Goal: Information Seeking & Learning: Learn about a topic

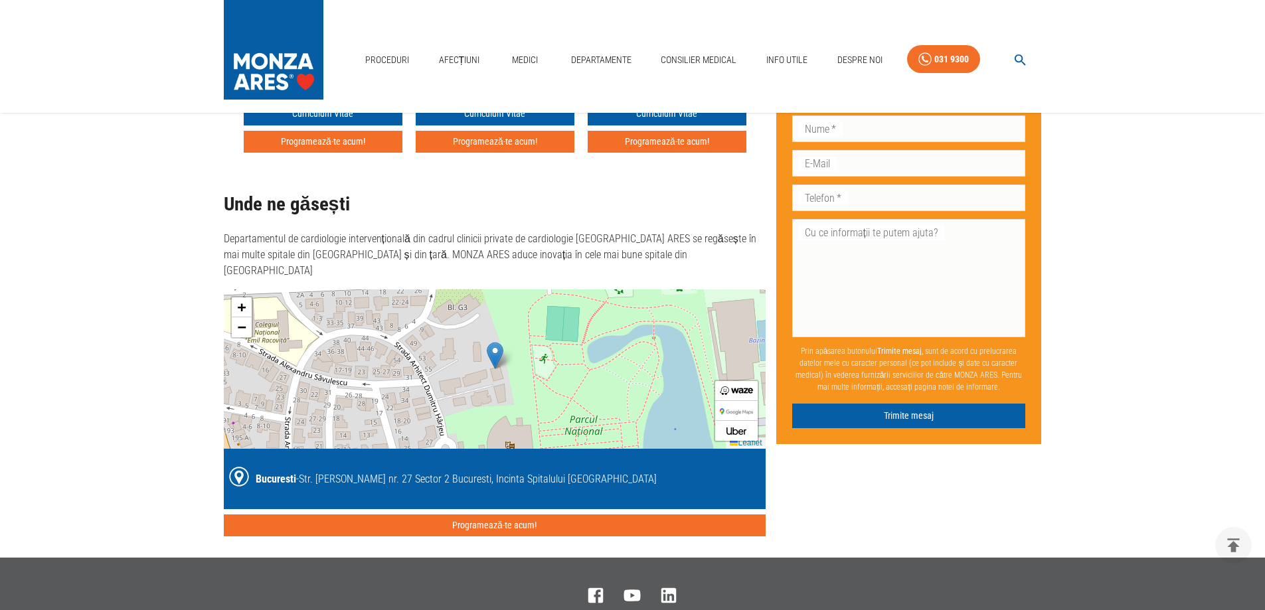
scroll to position [2657, 0]
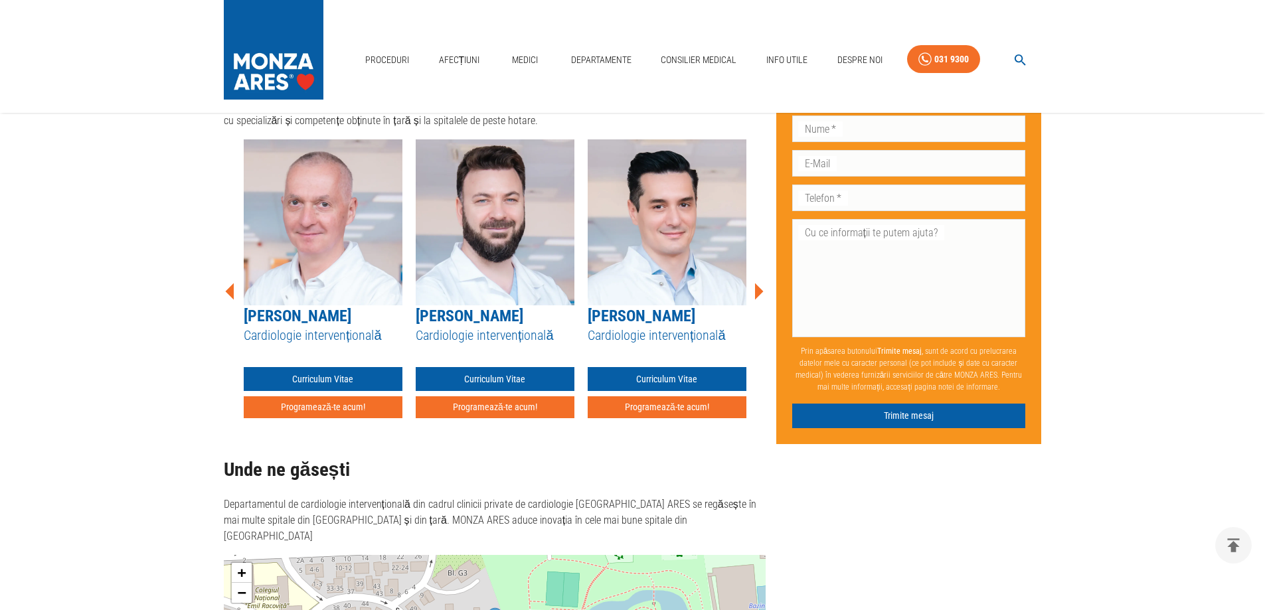
click at [294, 307] on link "[PERSON_NAME]" at bounding box center [298, 316] width 108 height 19
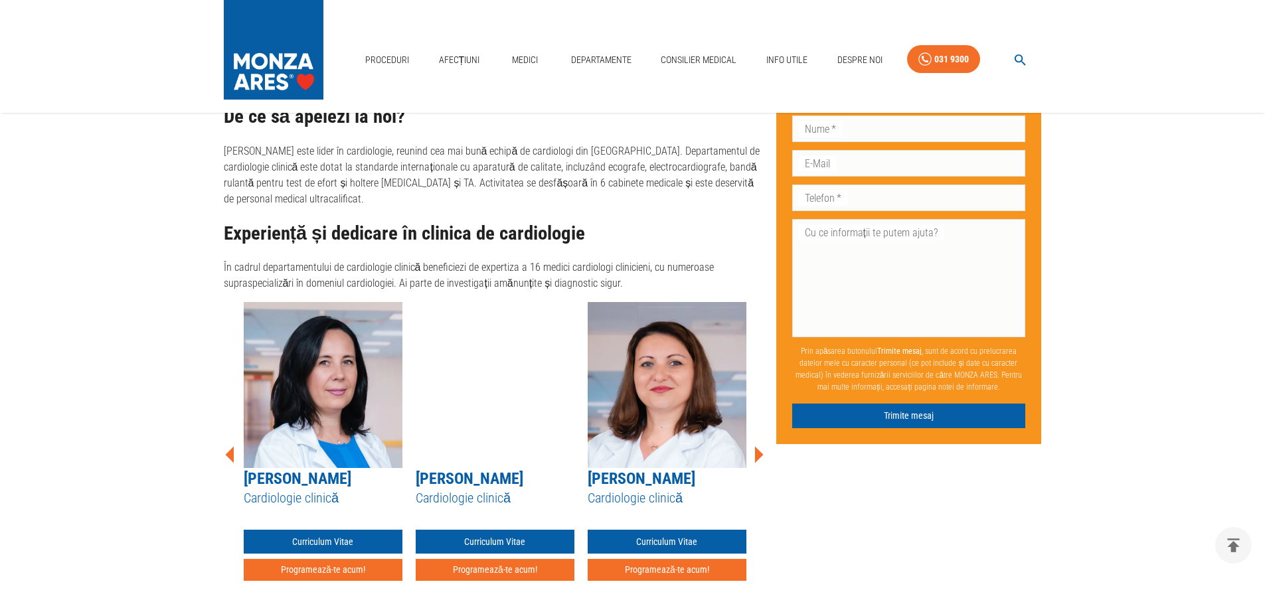
scroll to position [852, 0]
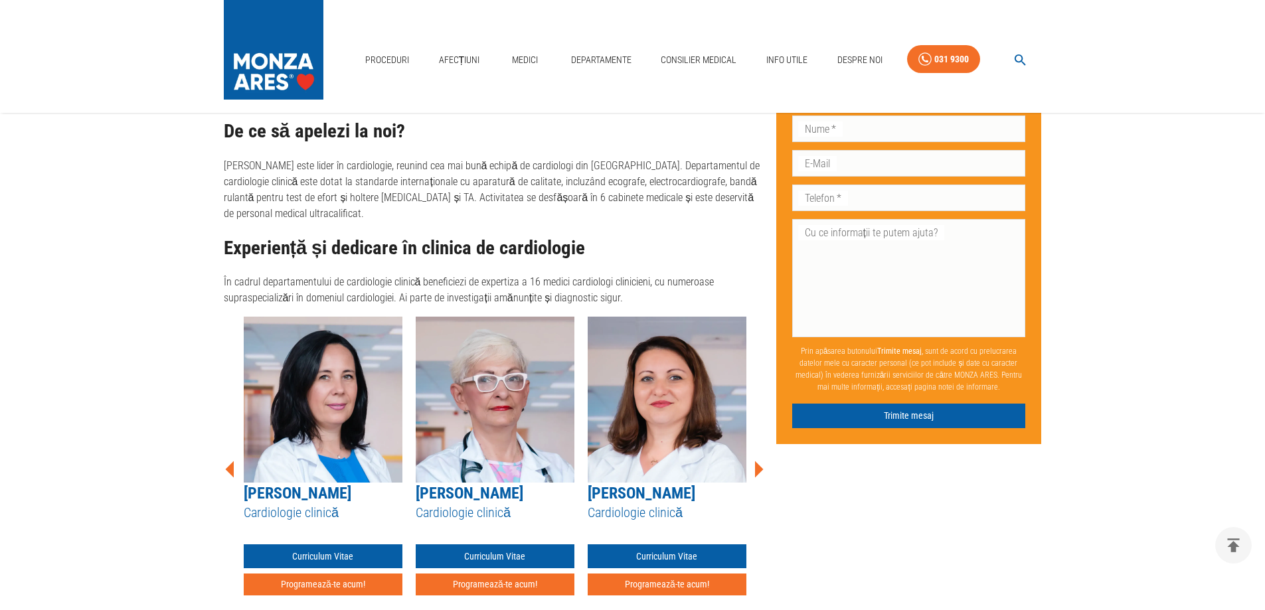
click at [757, 461] on icon at bounding box center [759, 469] width 9 height 17
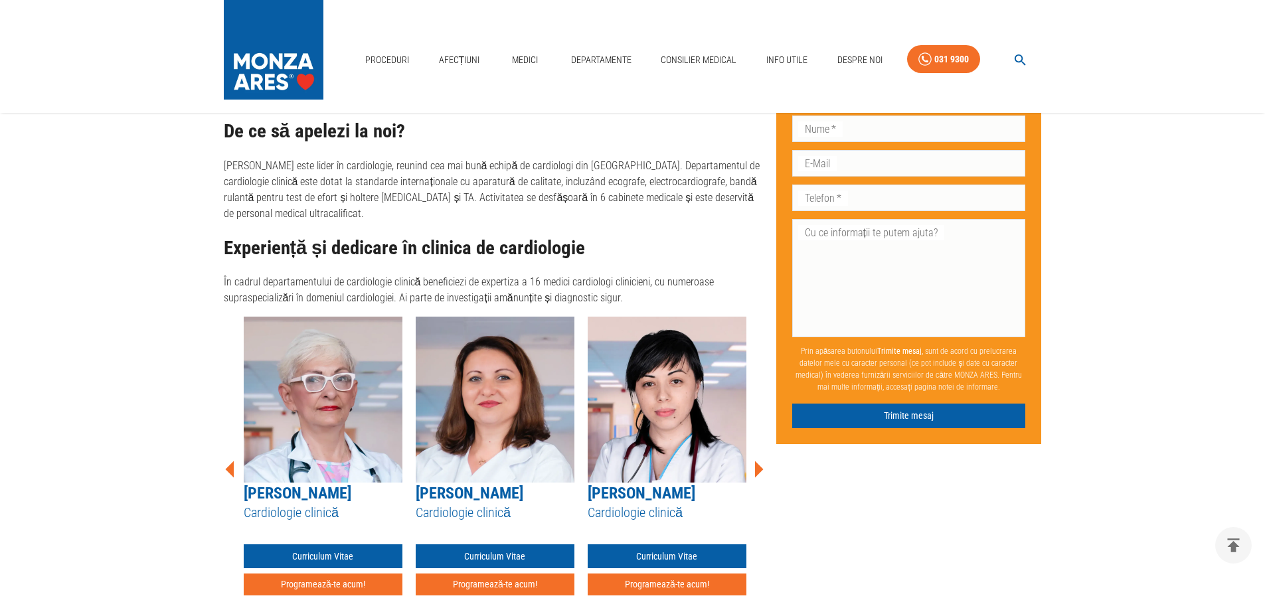
click at [757, 461] on icon at bounding box center [759, 469] width 9 height 17
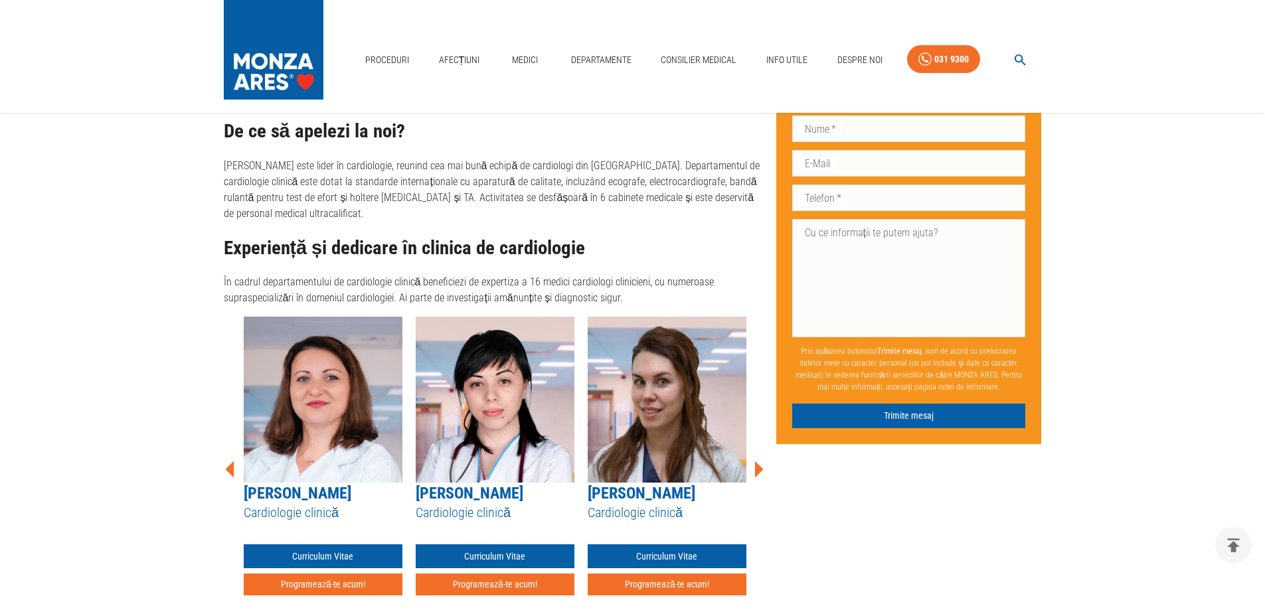
click at [757, 461] on icon at bounding box center [759, 469] width 9 height 17
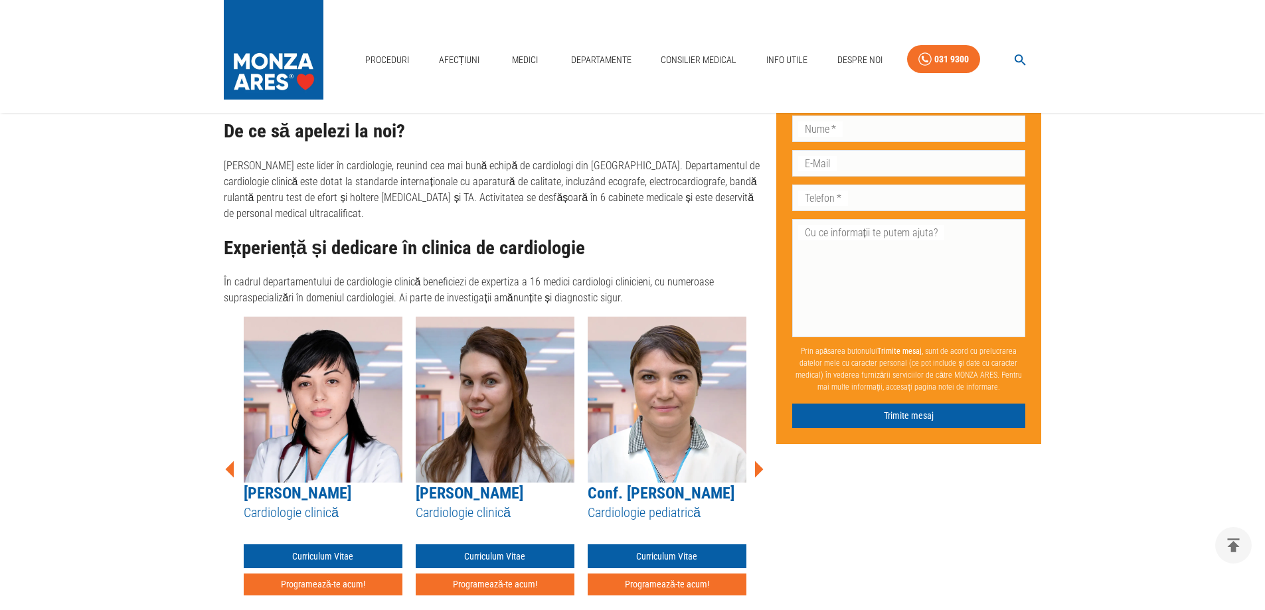
click at [757, 461] on icon at bounding box center [759, 469] width 9 height 17
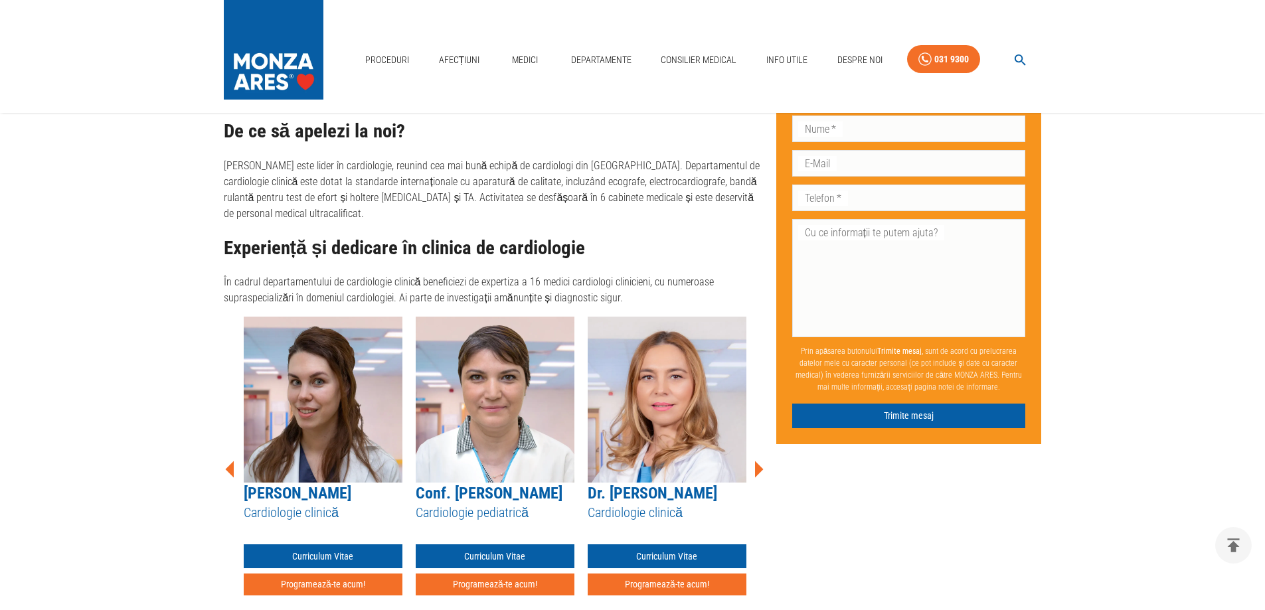
click at [757, 461] on icon at bounding box center [759, 469] width 9 height 17
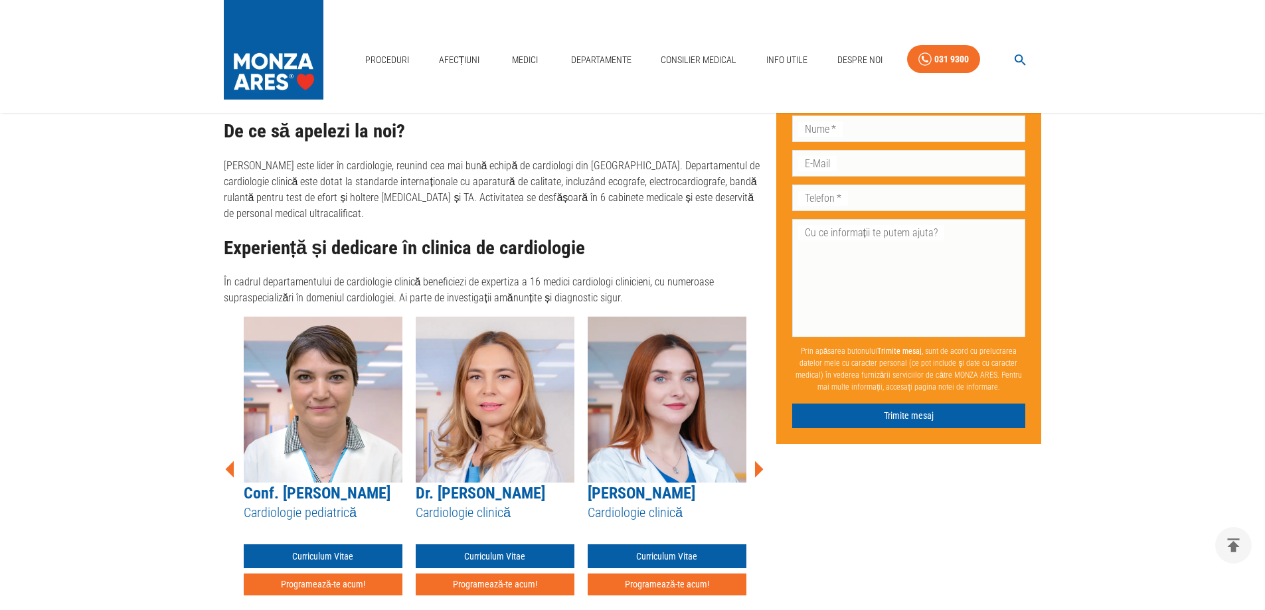
click at [757, 461] on icon at bounding box center [759, 469] width 9 height 17
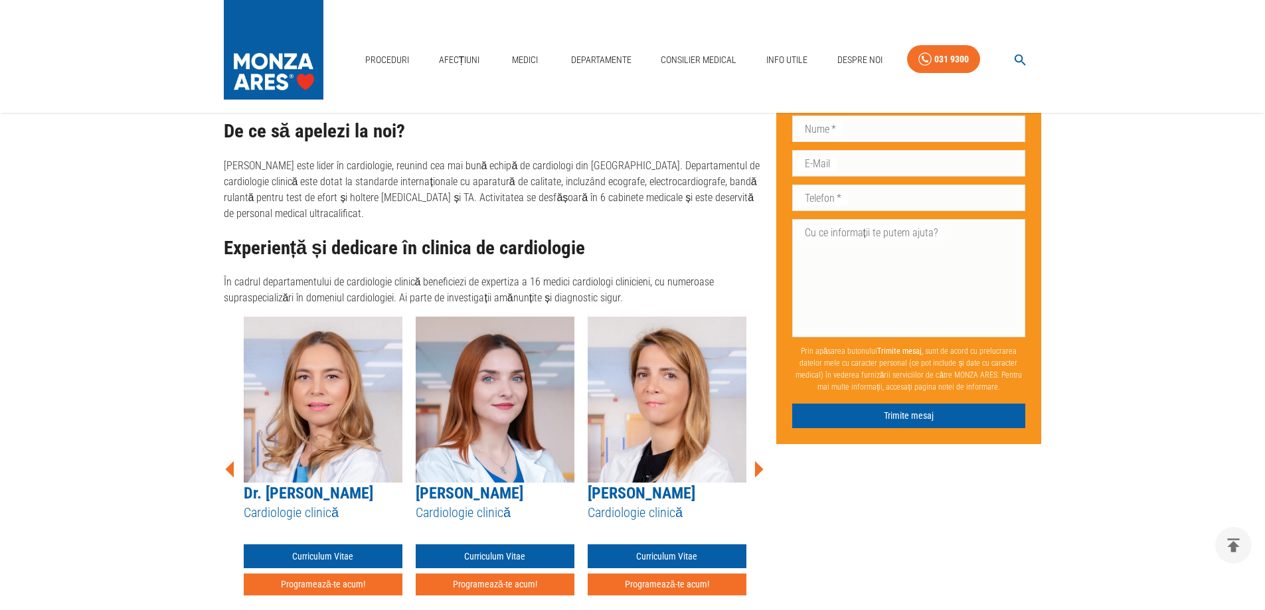
click at [757, 461] on icon at bounding box center [759, 469] width 9 height 17
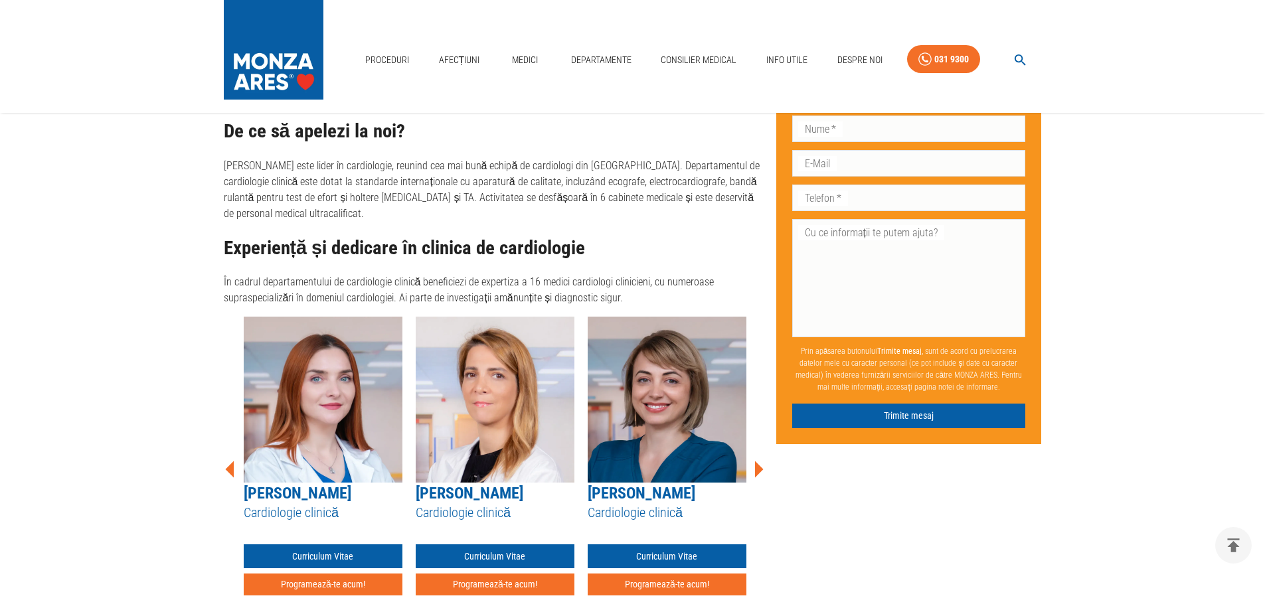
click at [757, 461] on icon at bounding box center [759, 469] width 9 height 17
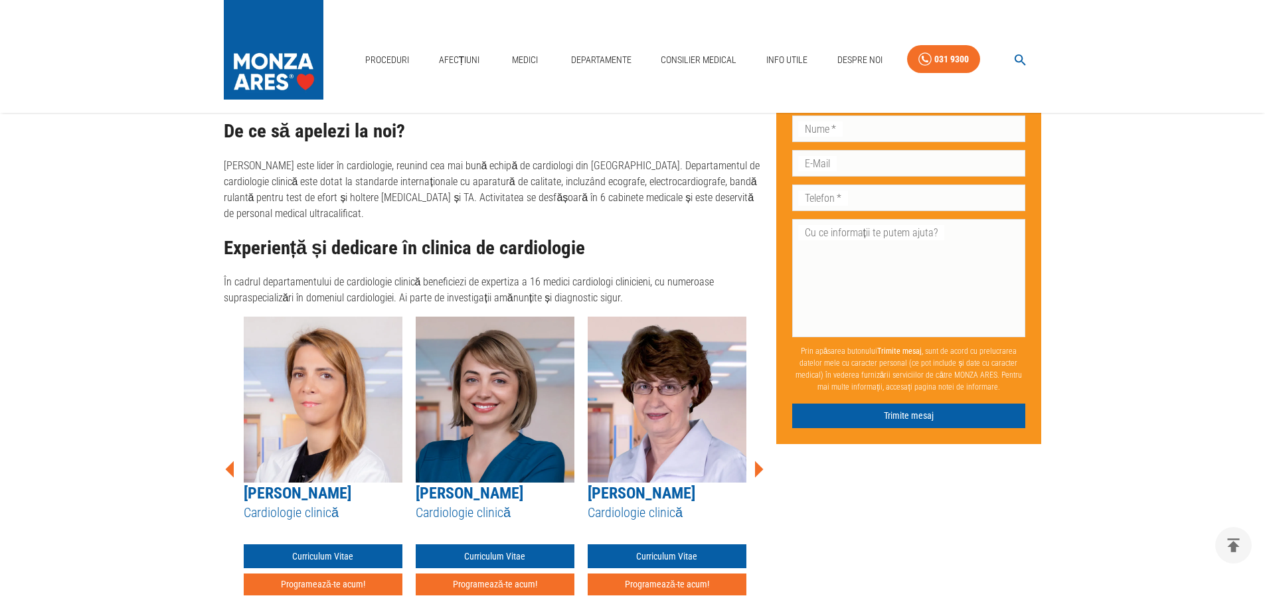
click at [757, 461] on icon at bounding box center [759, 469] width 9 height 17
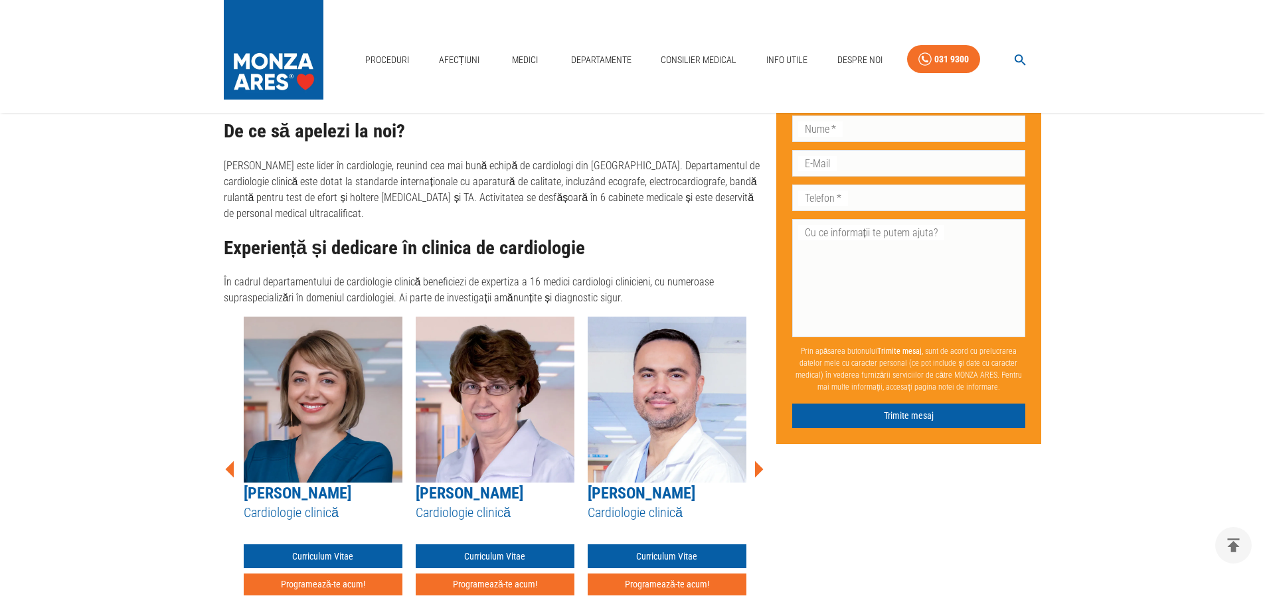
click at [757, 461] on icon at bounding box center [759, 469] width 9 height 17
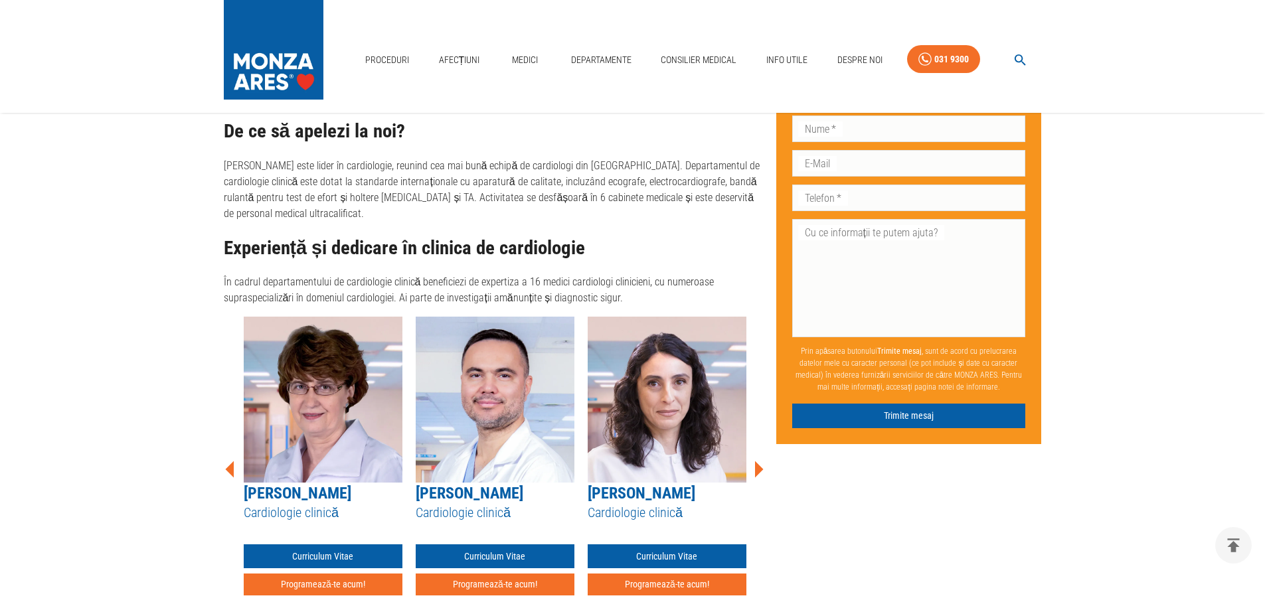
click at [757, 461] on icon at bounding box center [759, 469] width 9 height 17
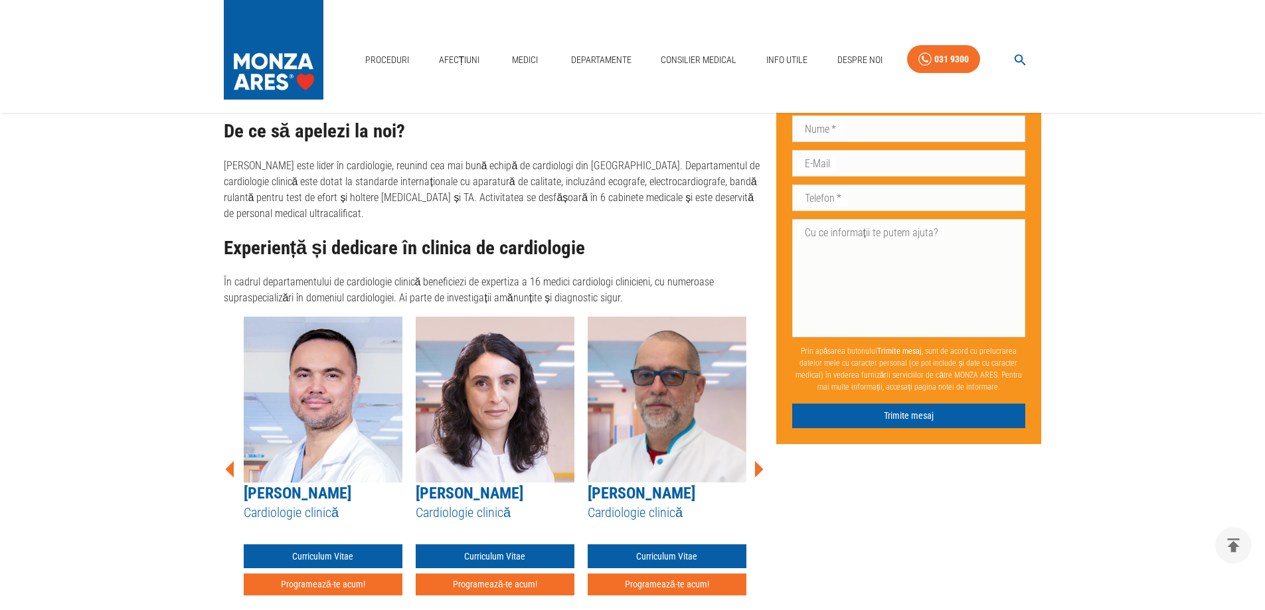
click at [757, 461] on icon at bounding box center [759, 469] width 9 height 17
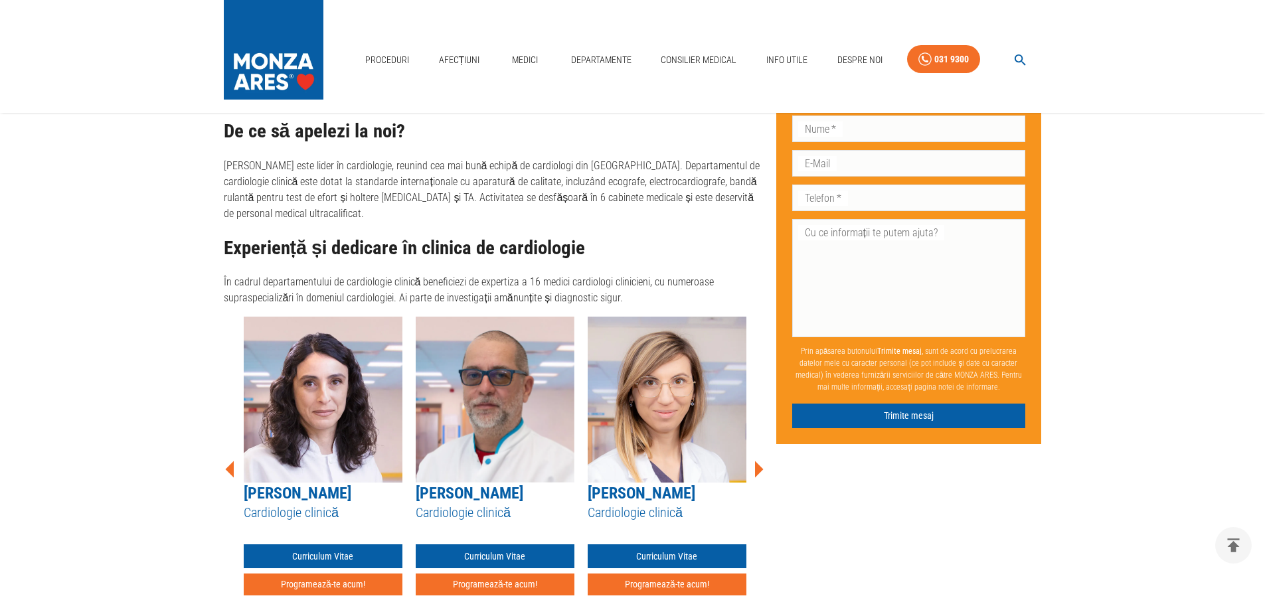
click at [757, 461] on icon at bounding box center [759, 469] width 9 height 17
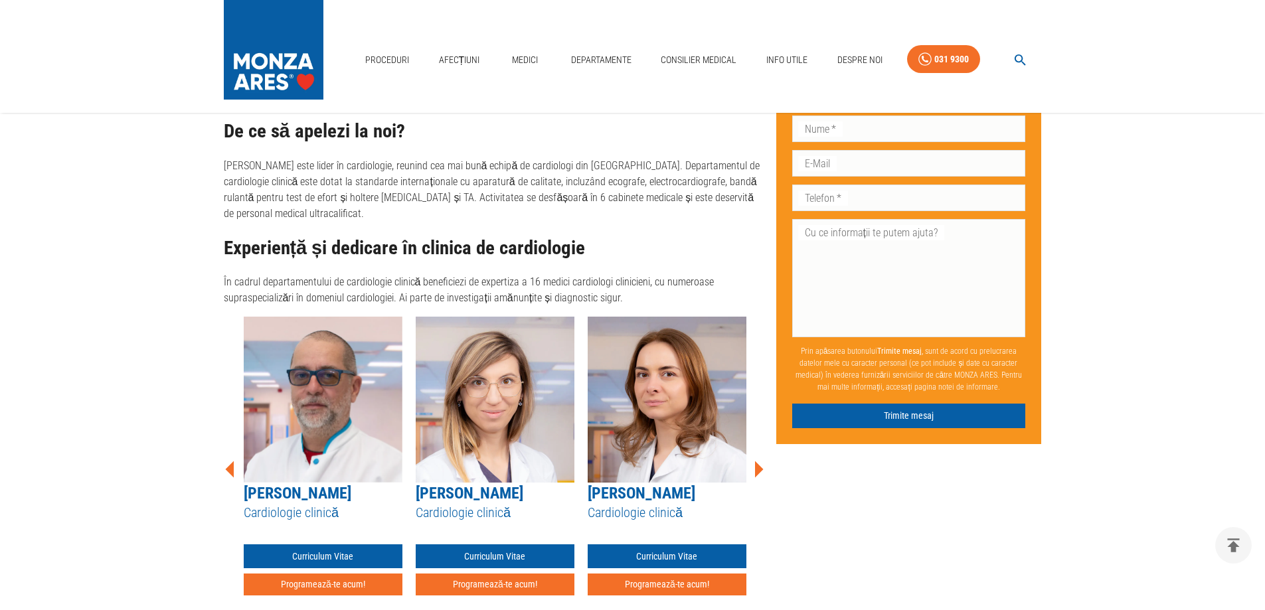
click at [757, 461] on icon at bounding box center [759, 469] width 9 height 17
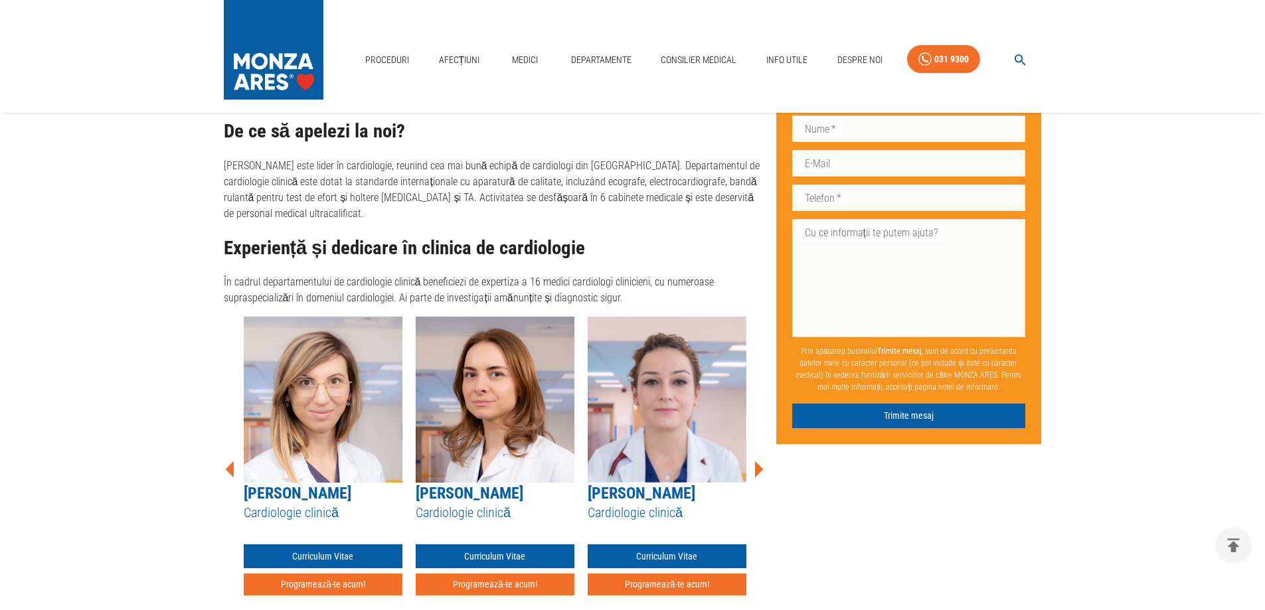
click at [757, 461] on icon at bounding box center [759, 469] width 9 height 17
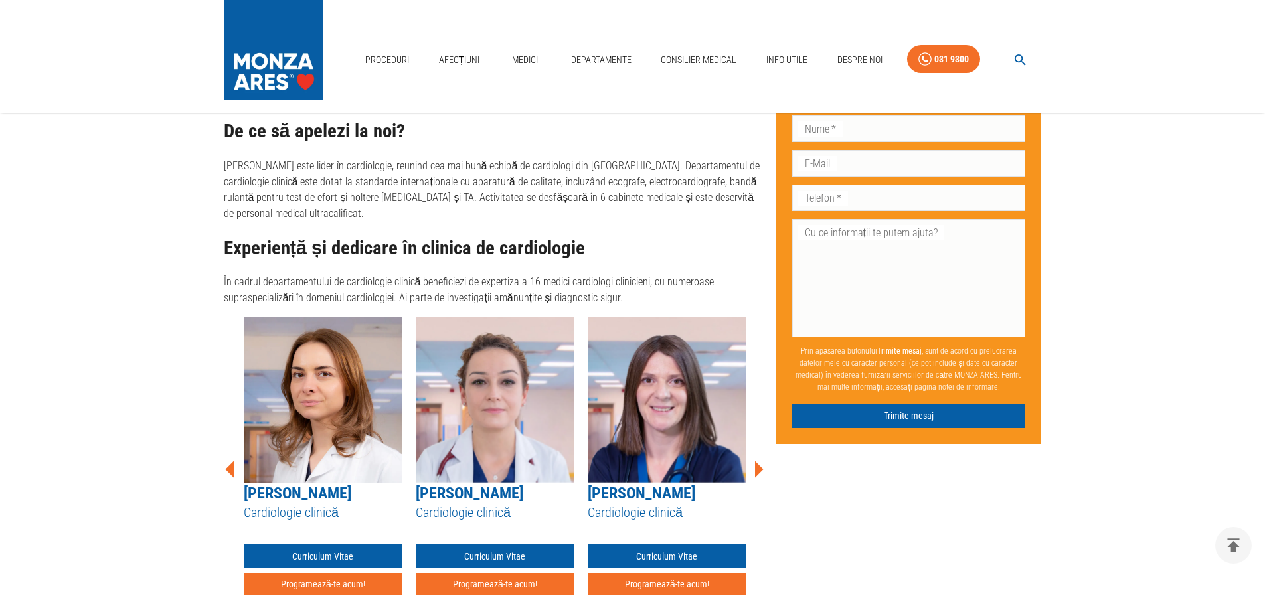
click at [757, 461] on icon at bounding box center [759, 469] width 9 height 17
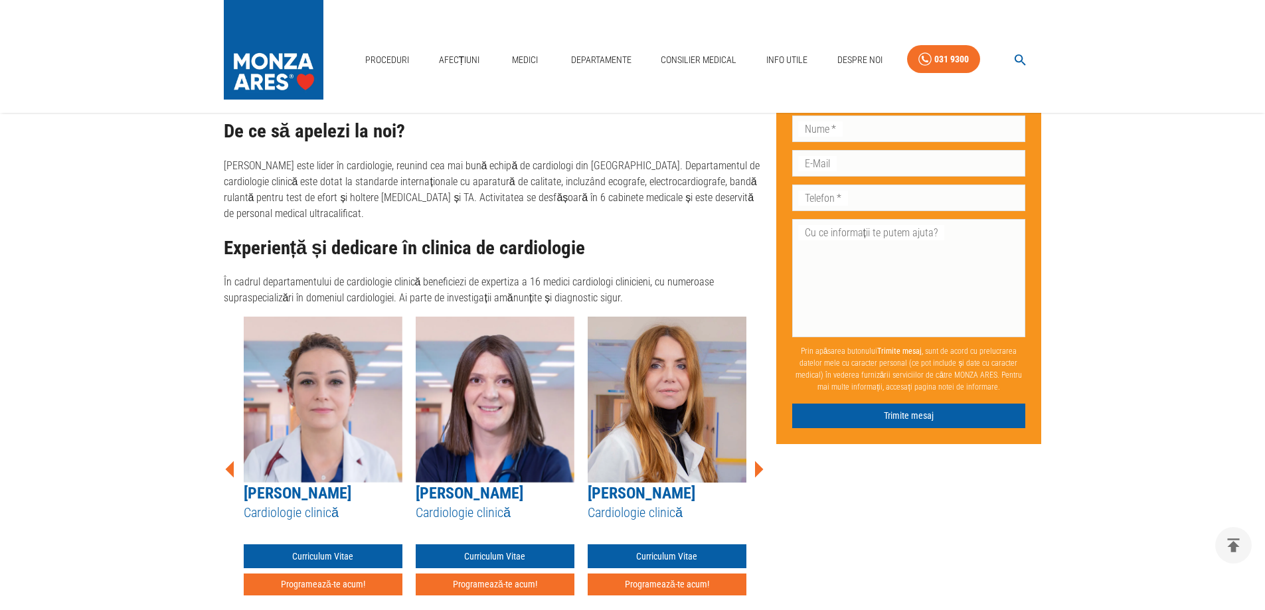
click at [754, 450] on icon at bounding box center [759, 470] width 40 height 40
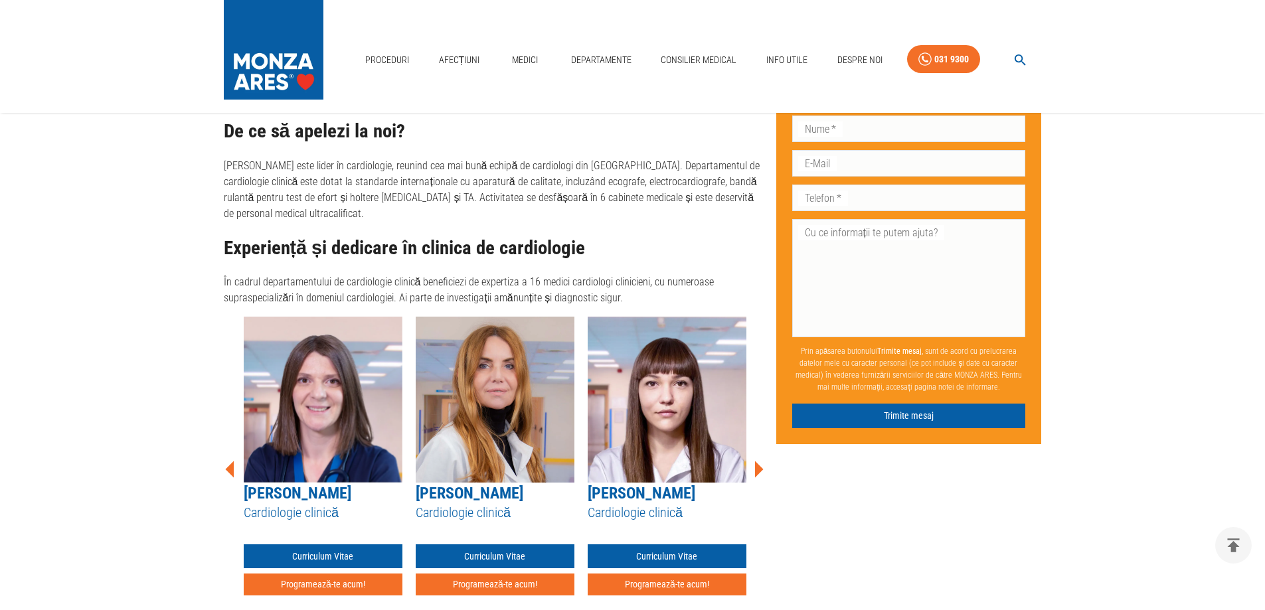
click at [754, 450] on icon at bounding box center [759, 470] width 40 height 40
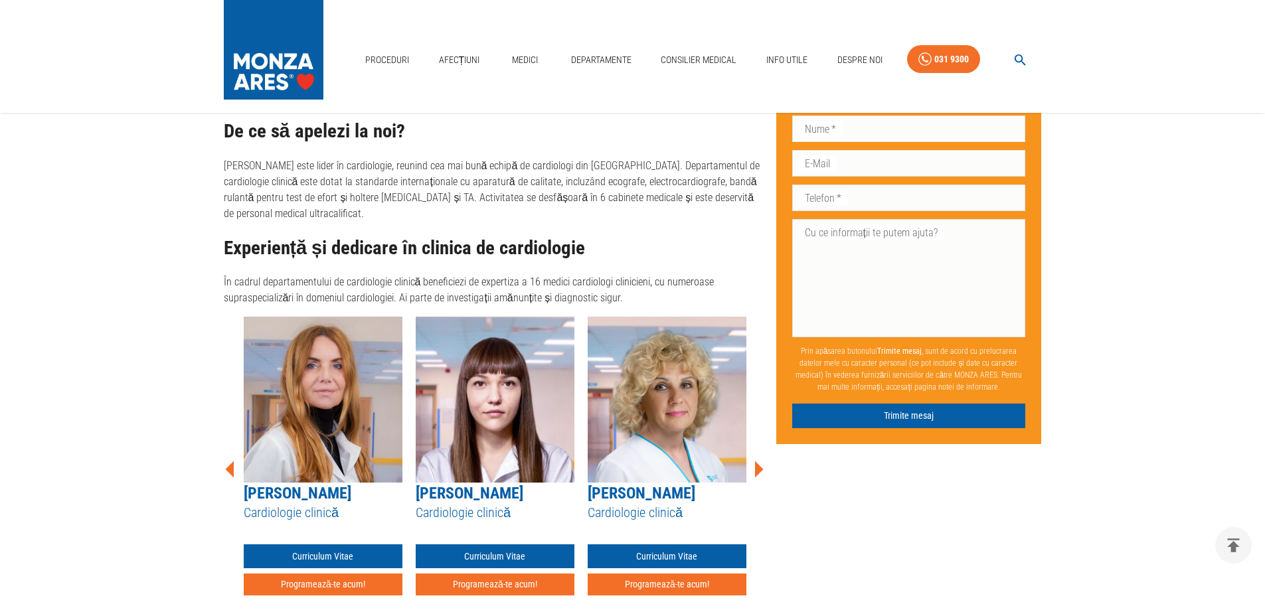
click at [754, 450] on icon at bounding box center [759, 470] width 40 height 40
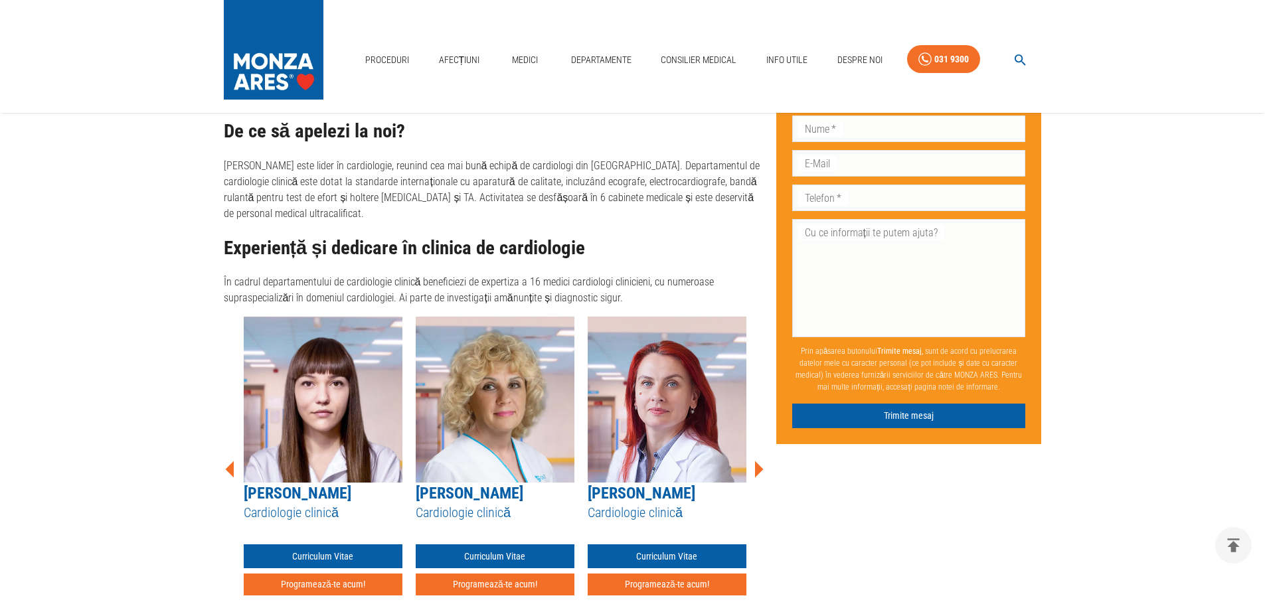
click at [754, 450] on icon at bounding box center [759, 470] width 40 height 40
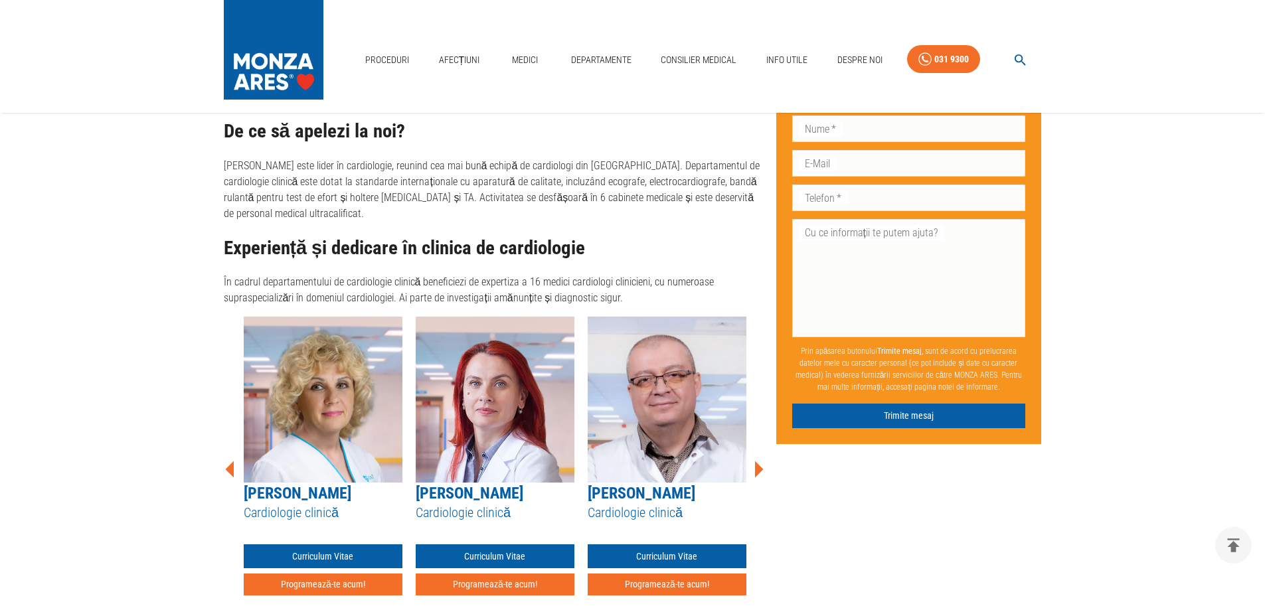
click at [754, 450] on icon at bounding box center [759, 470] width 40 height 40
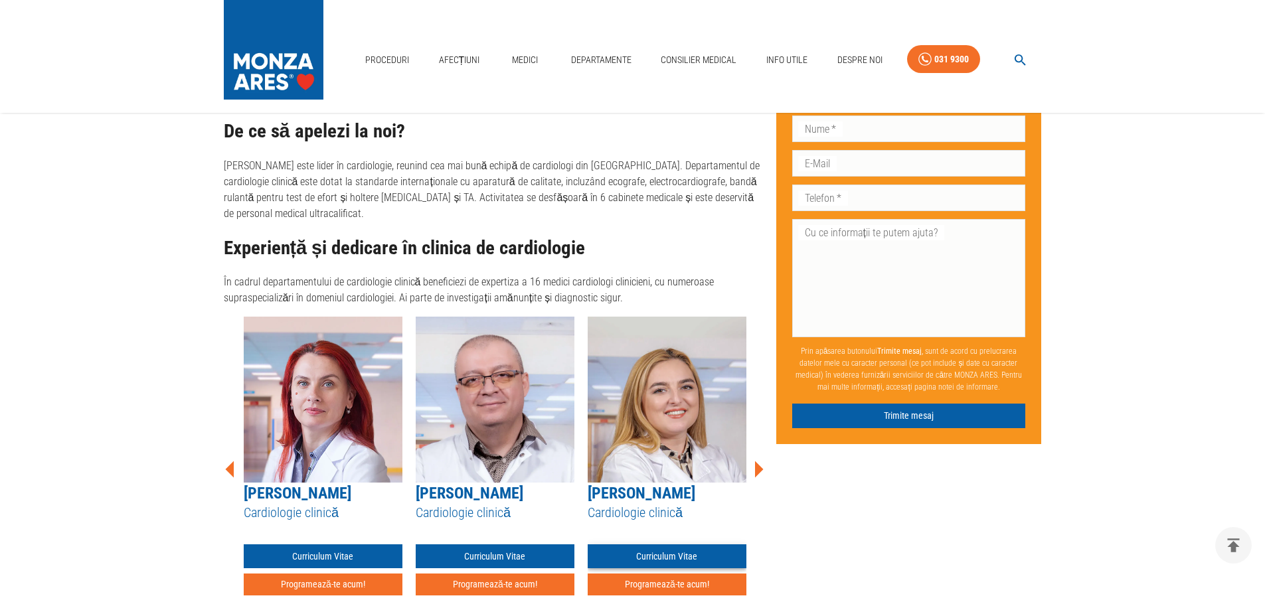
click at [689, 545] on link "Curriculum Vitae" at bounding box center [667, 557] width 159 height 25
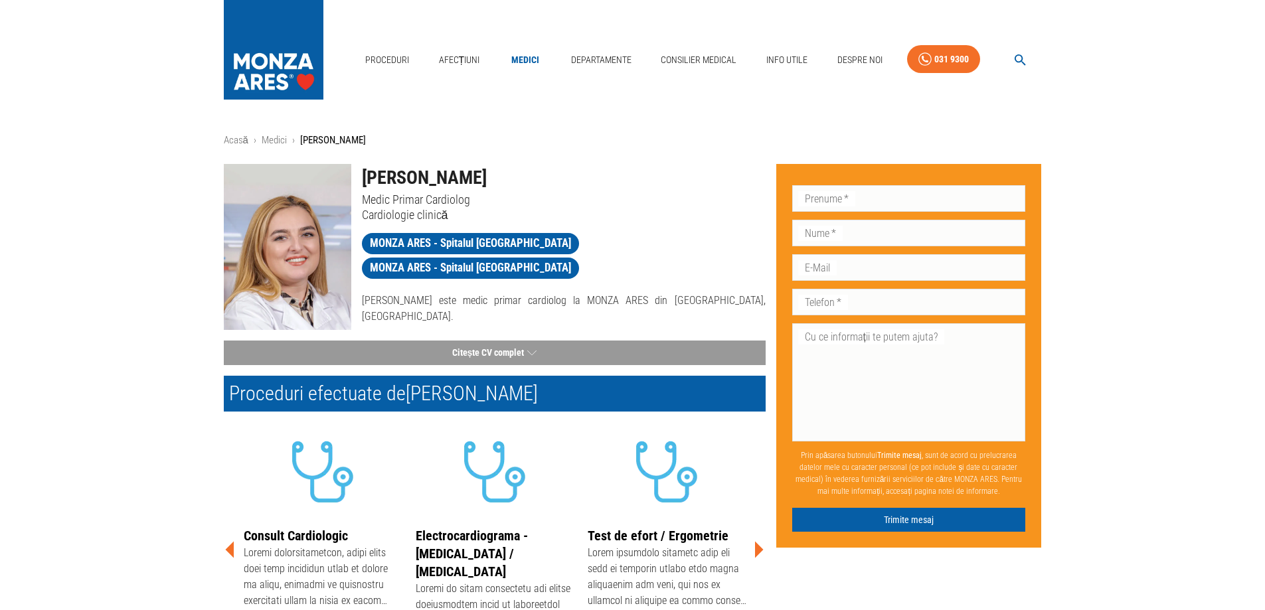
click at [284, 211] on img at bounding box center [288, 247] width 128 height 166
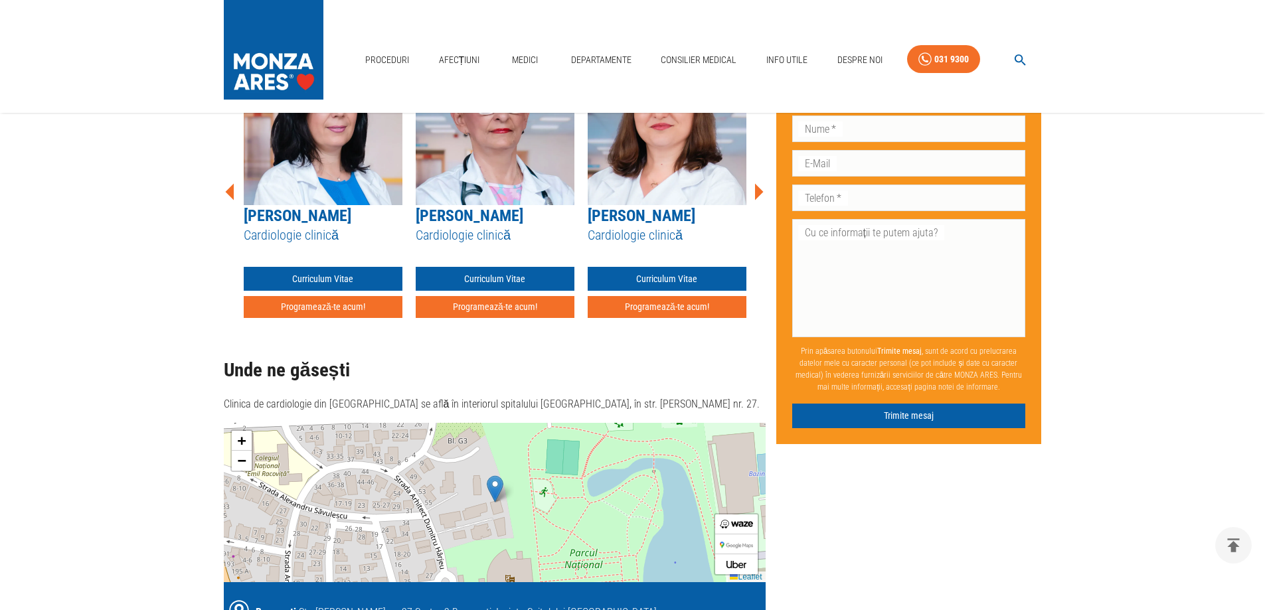
scroll to position [864, 0]
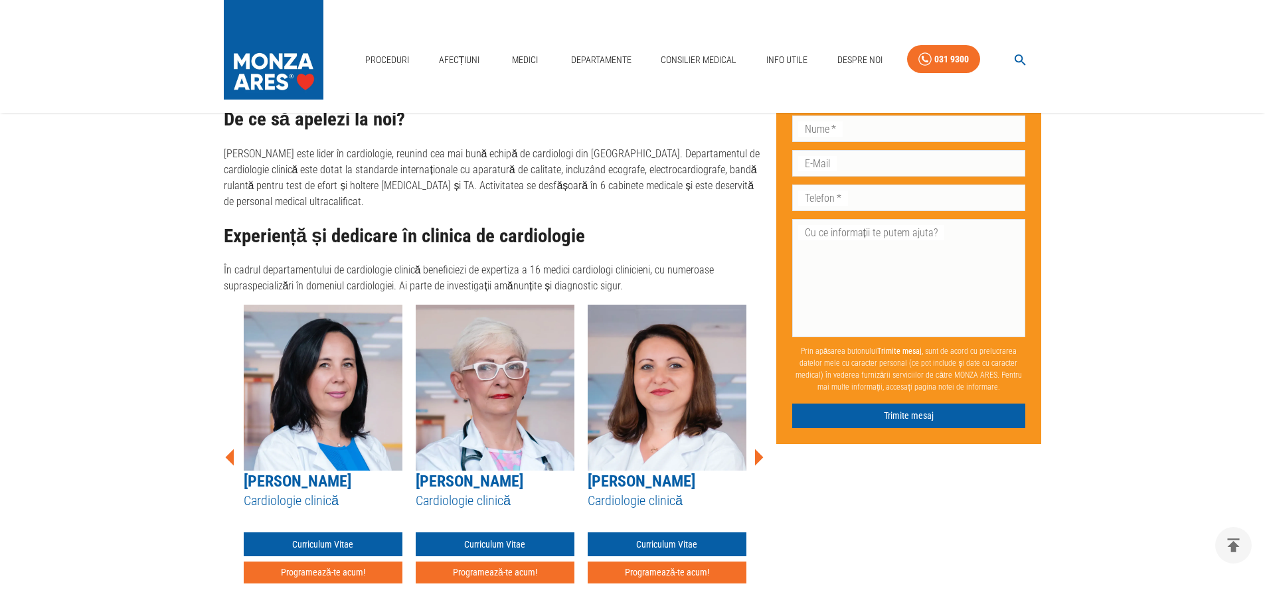
click at [752, 438] on icon at bounding box center [759, 458] width 40 height 40
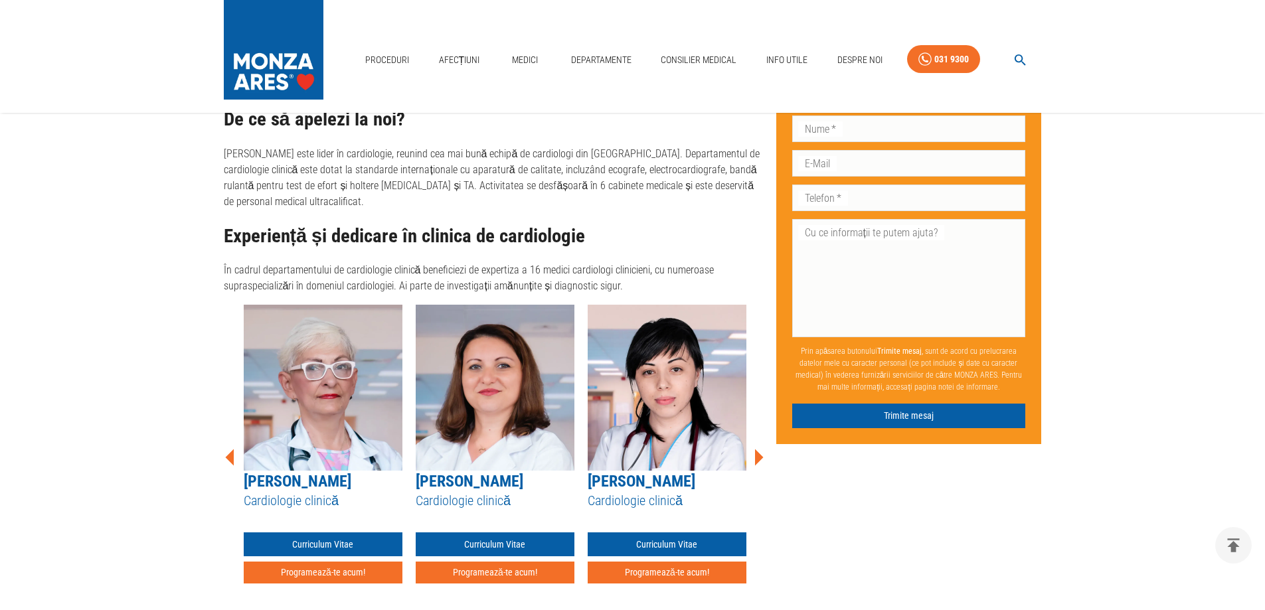
click at [752, 438] on icon at bounding box center [759, 458] width 40 height 40
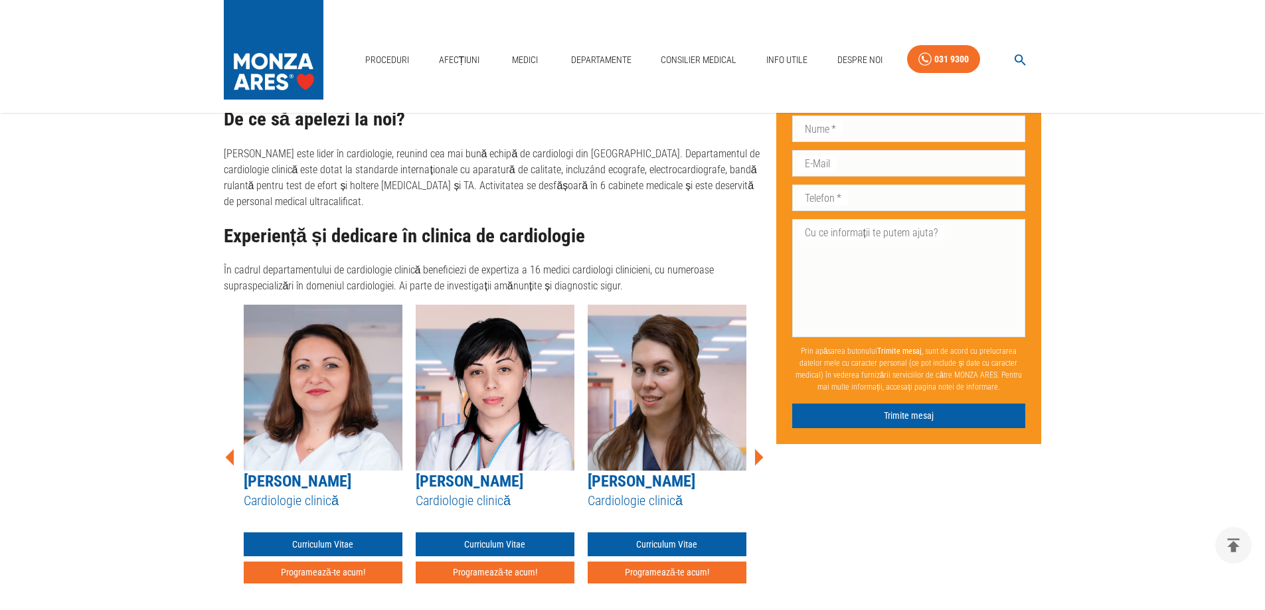
click at [752, 438] on icon at bounding box center [759, 458] width 40 height 40
click at [753, 438] on icon at bounding box center [759, 458] width 40 height 40
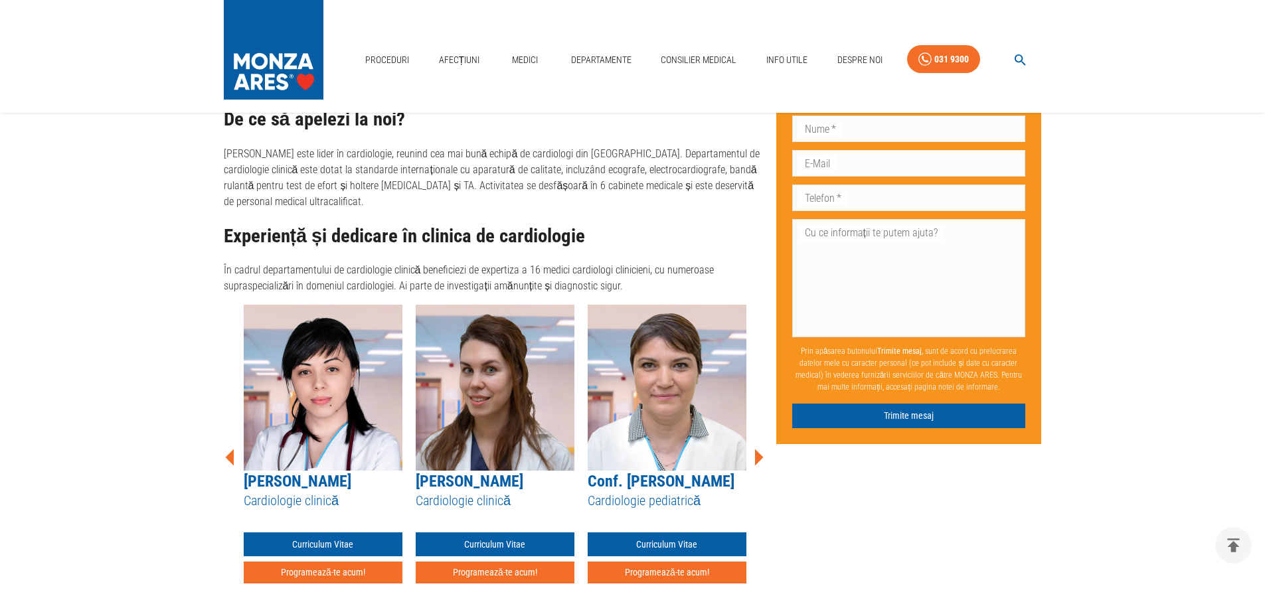
click at [753, 438] on icon at bounding box center [759, 458] width 40 height 40
click at [759, 449] on icon at bounding box center [759, 457] width 9 height 17
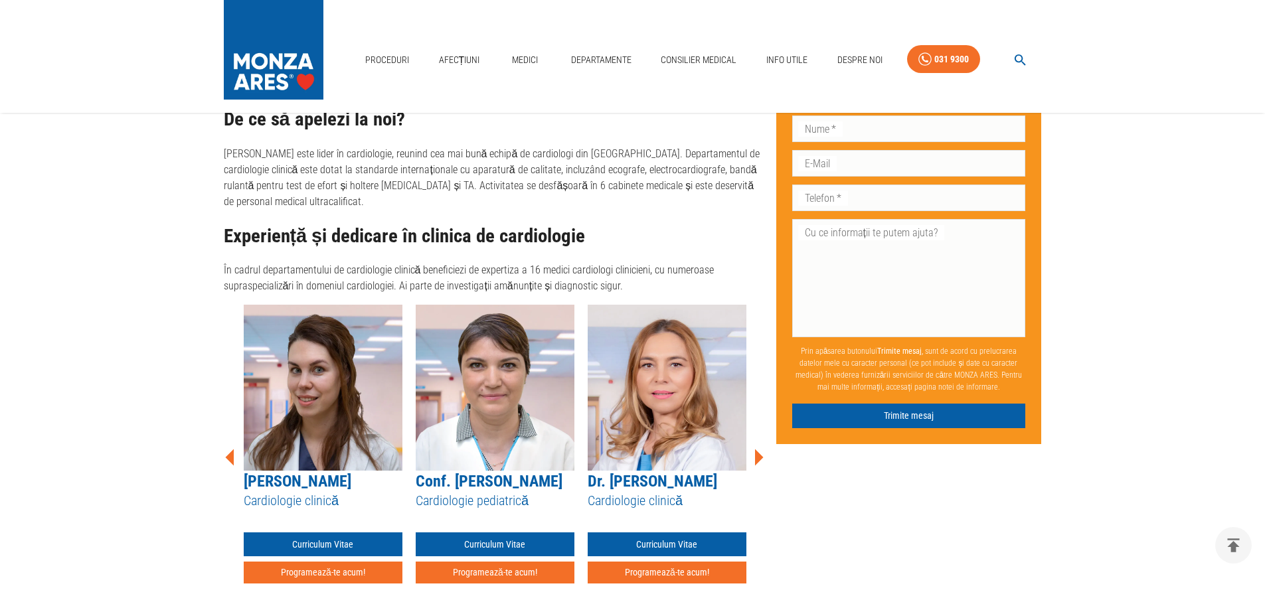
click at [759, 449] on icon at bounding box center [759, 457] width 9 height 17
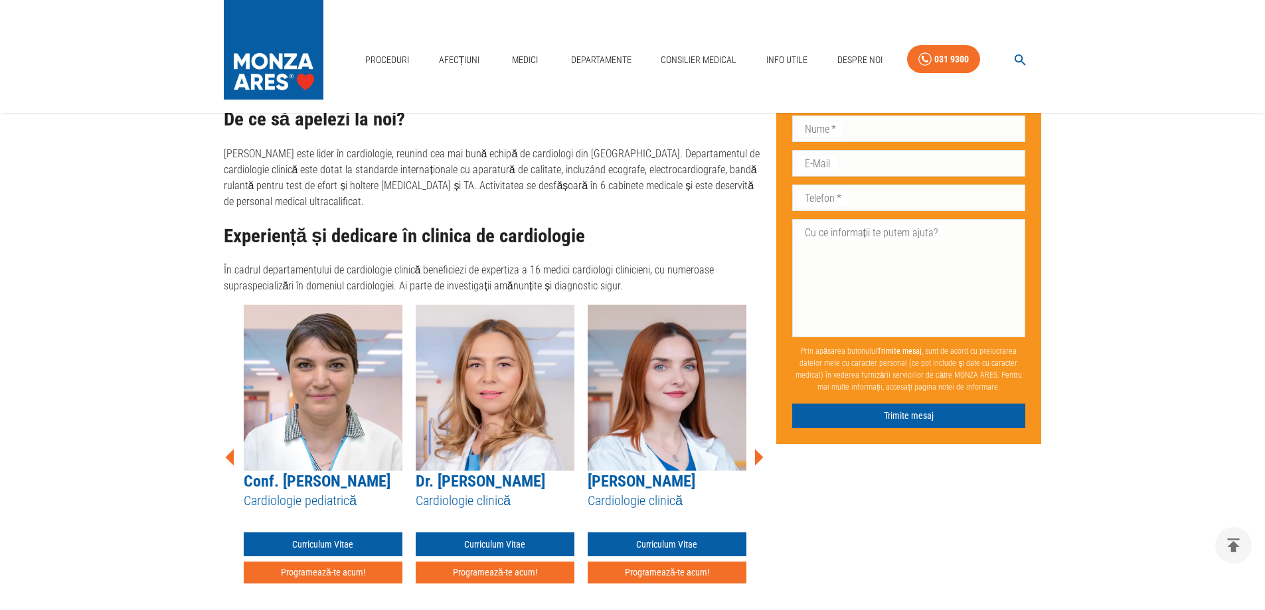
click at [759, 449] on icon at bounding box center [759, 457] width 9 height 17
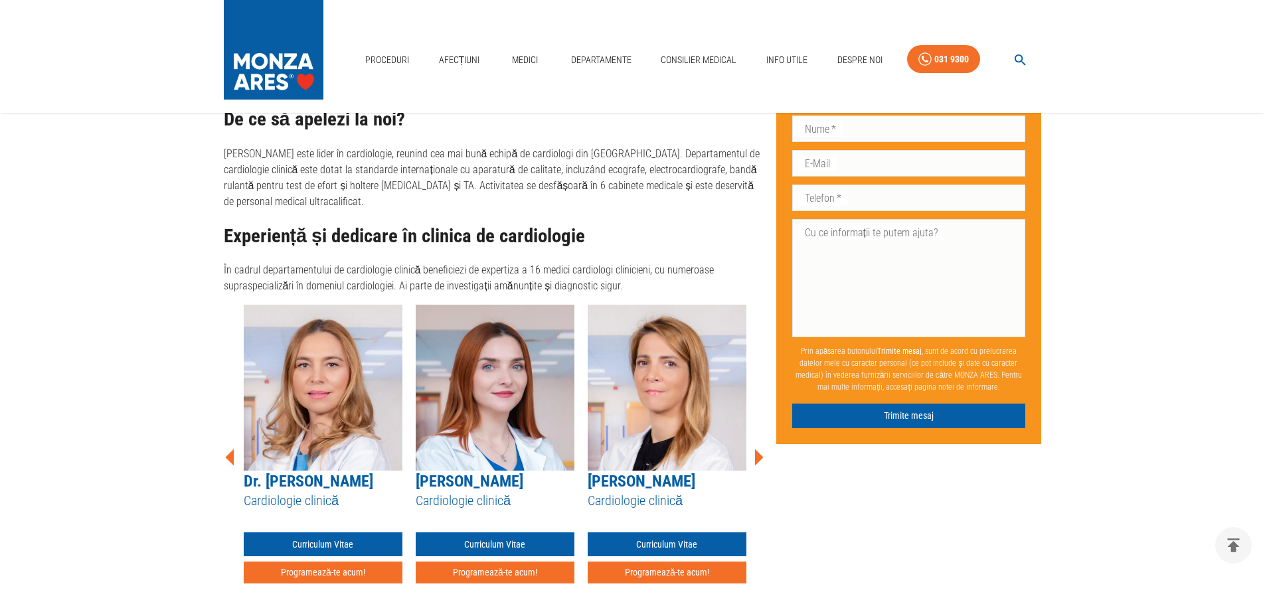
click at [759, 449] on icon at bounding box center [759, 457] width 9 height 17
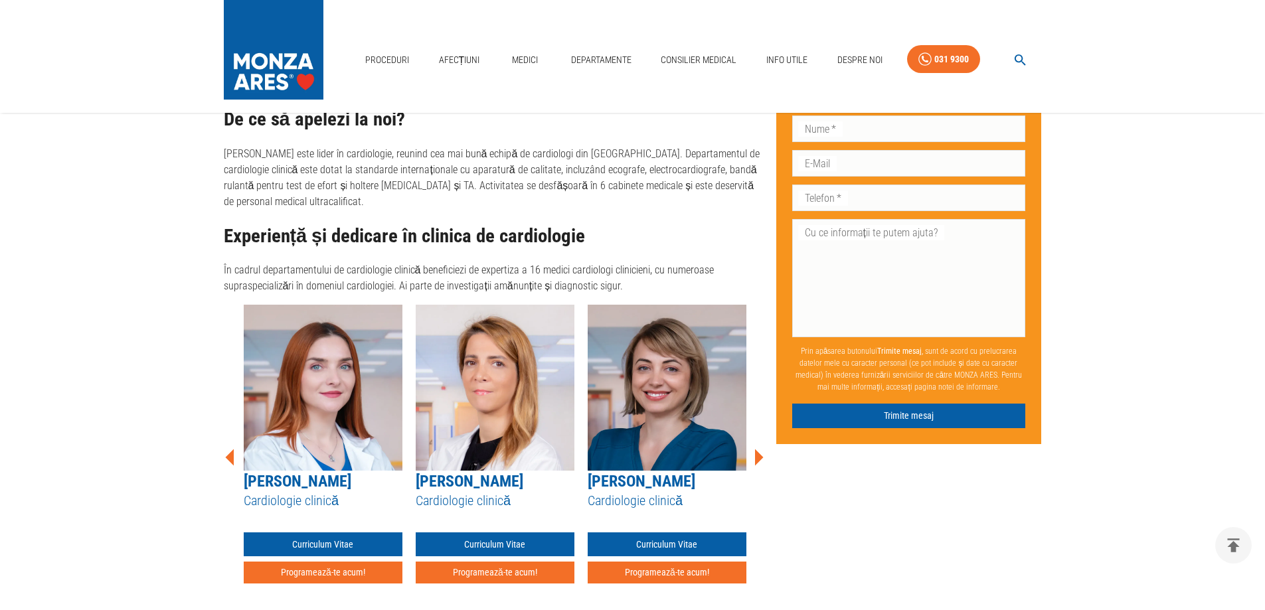
click at [759, 449] on icon at bounding box center [759, 457] width 9 height 17
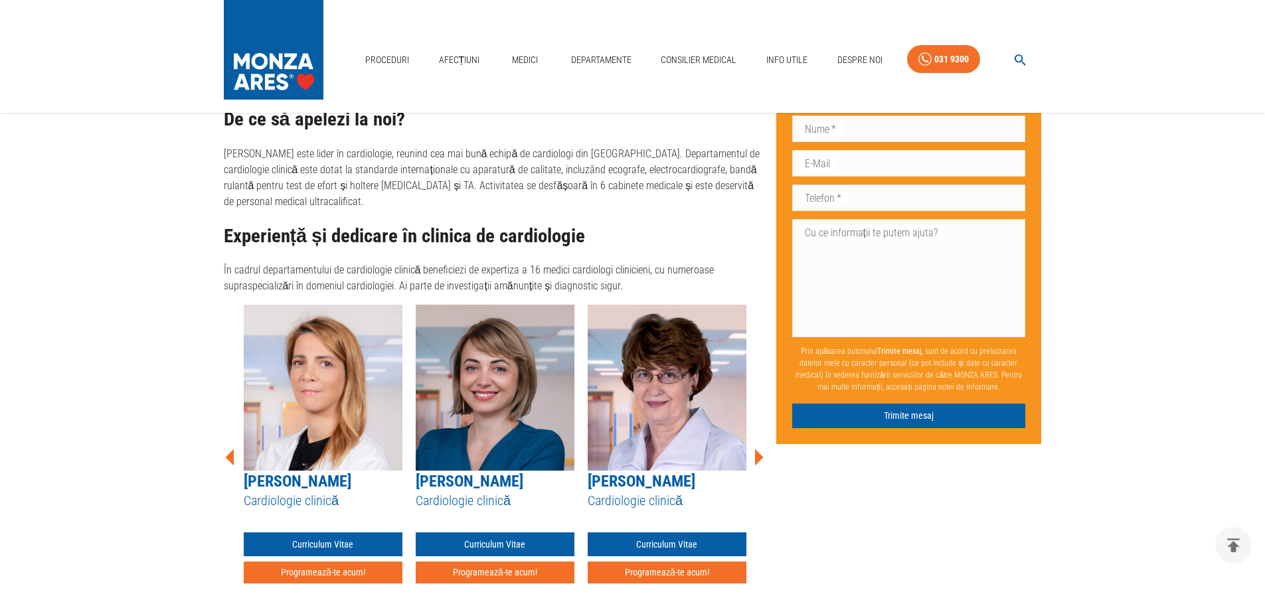
click at [759, 449] on icon at bounding box center [759, 457] width 9 height 17
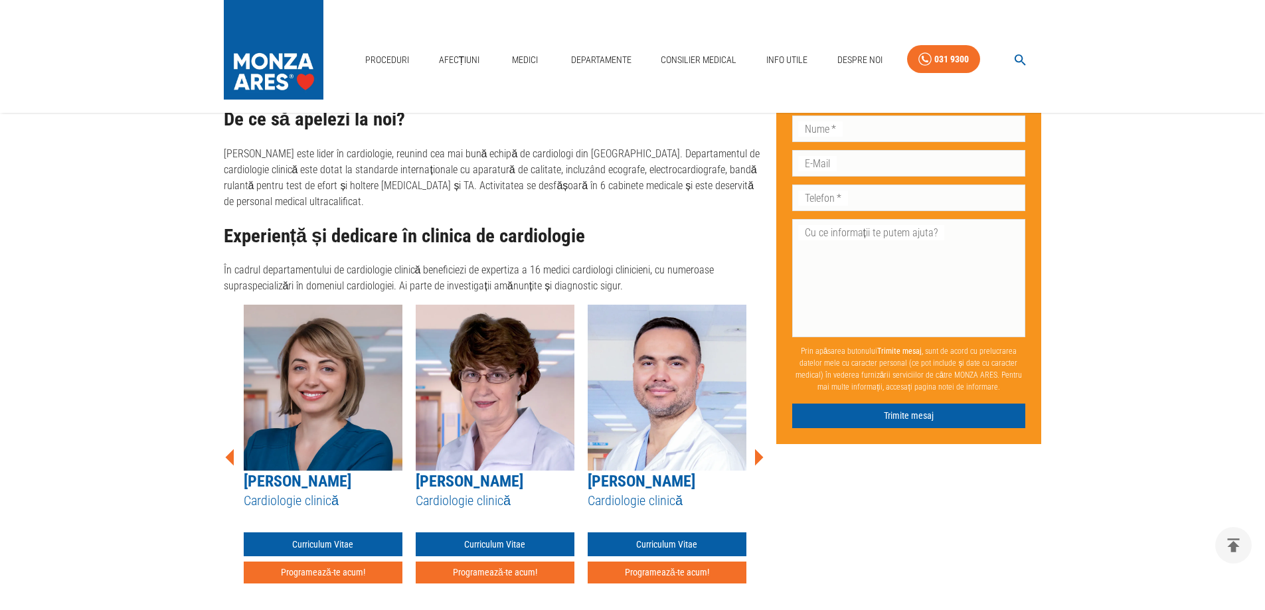
click at [759, 449] on icon at bounding box center [759, 457] width 9 height 17
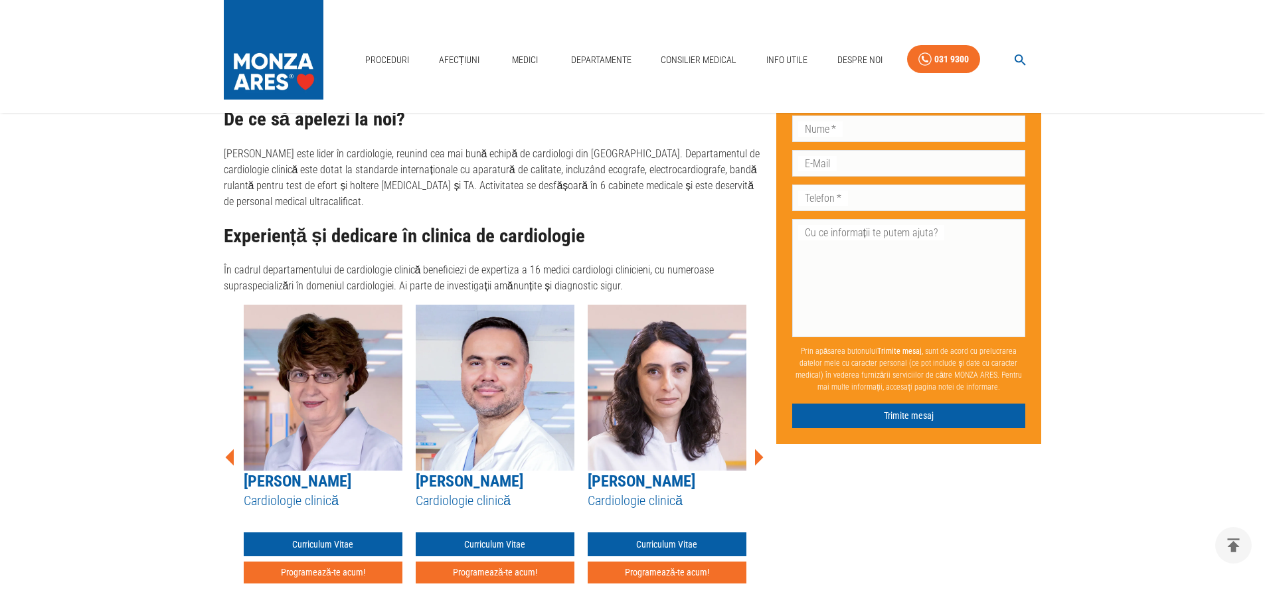
click at [759, 449] on icon at bounding box center [759, 457] width 9 height 17
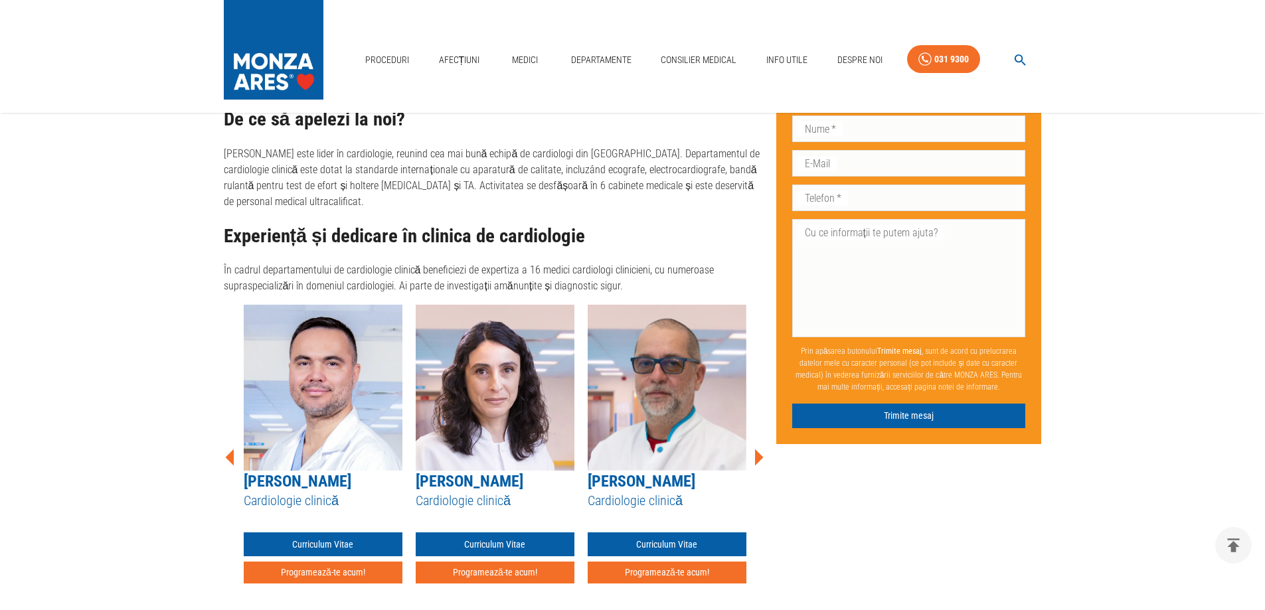
click at [759, 449] on icon at bounding box center [759, 457] width 9 height 17
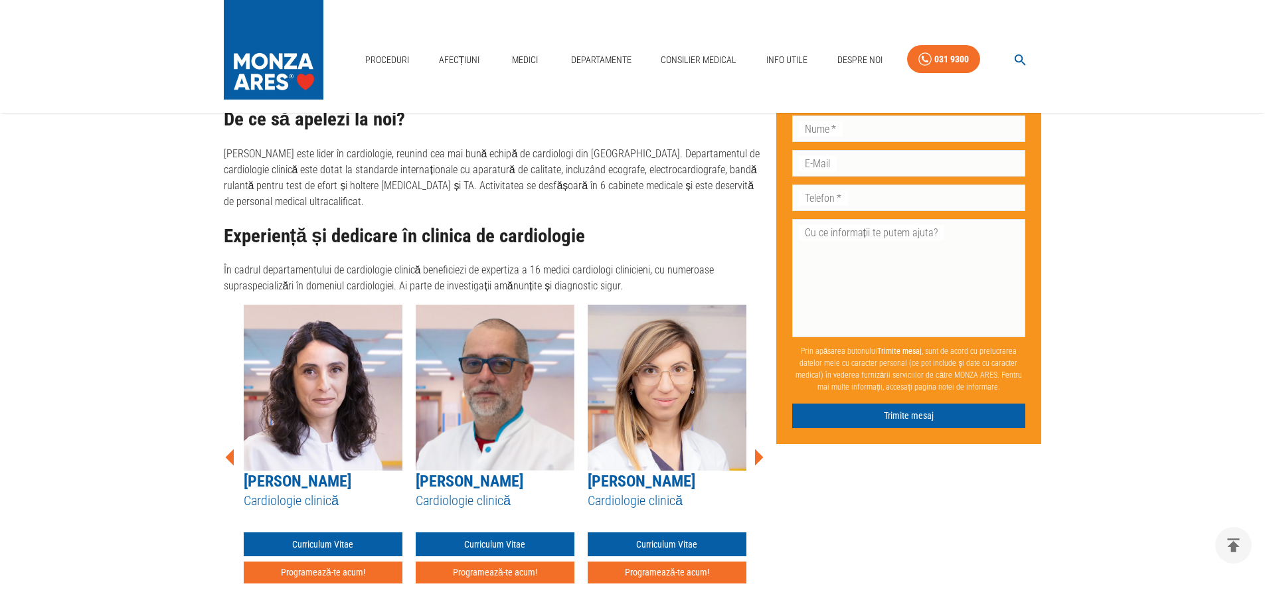
click at [759, 449] on icon at bounding box center [759, 457] width 9 height 17
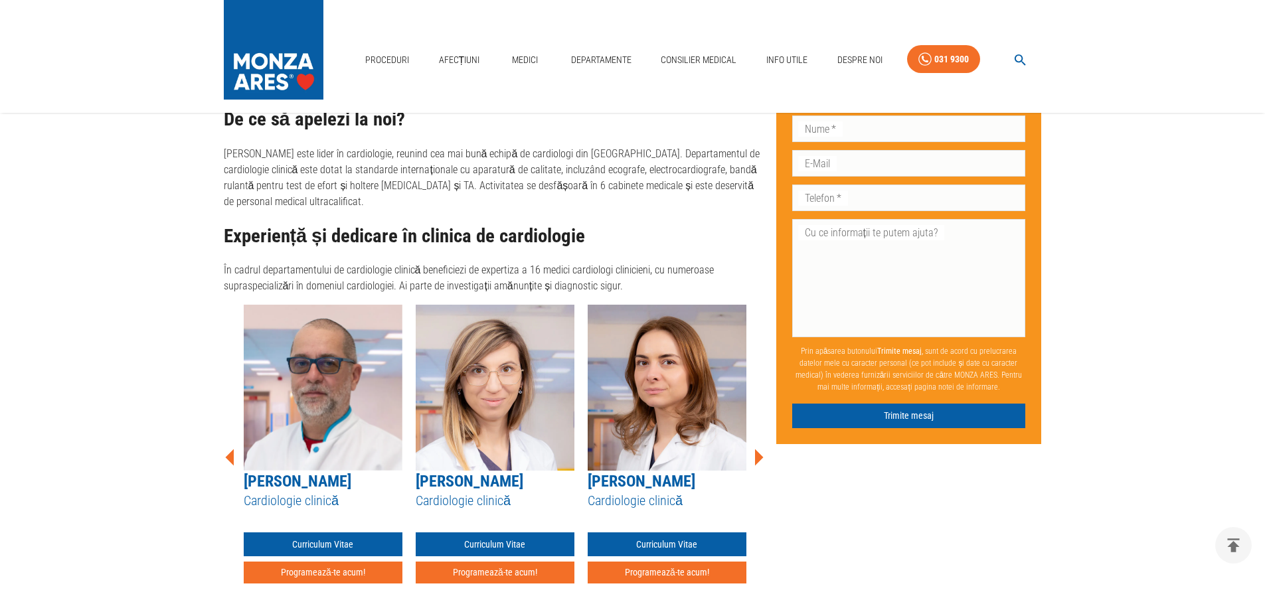
click at [759, 449] on icon at bounding box center [759, 457] width 9 height 17
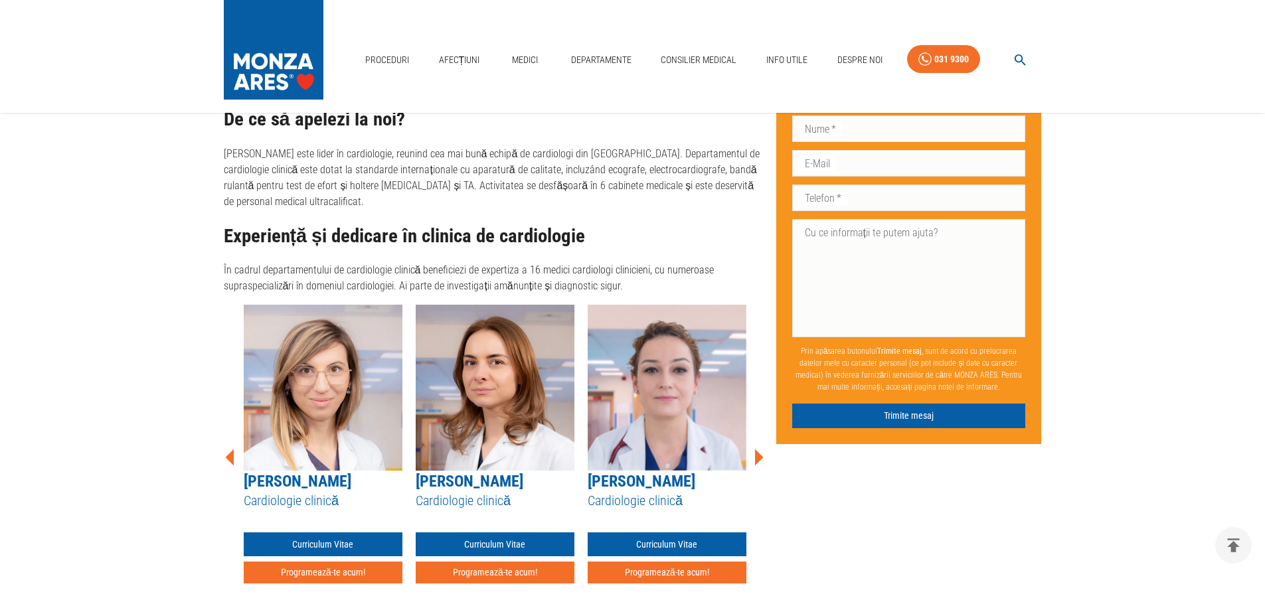
click at [759, 449] on icon at bounding box center [759, 457] width 9 height 17
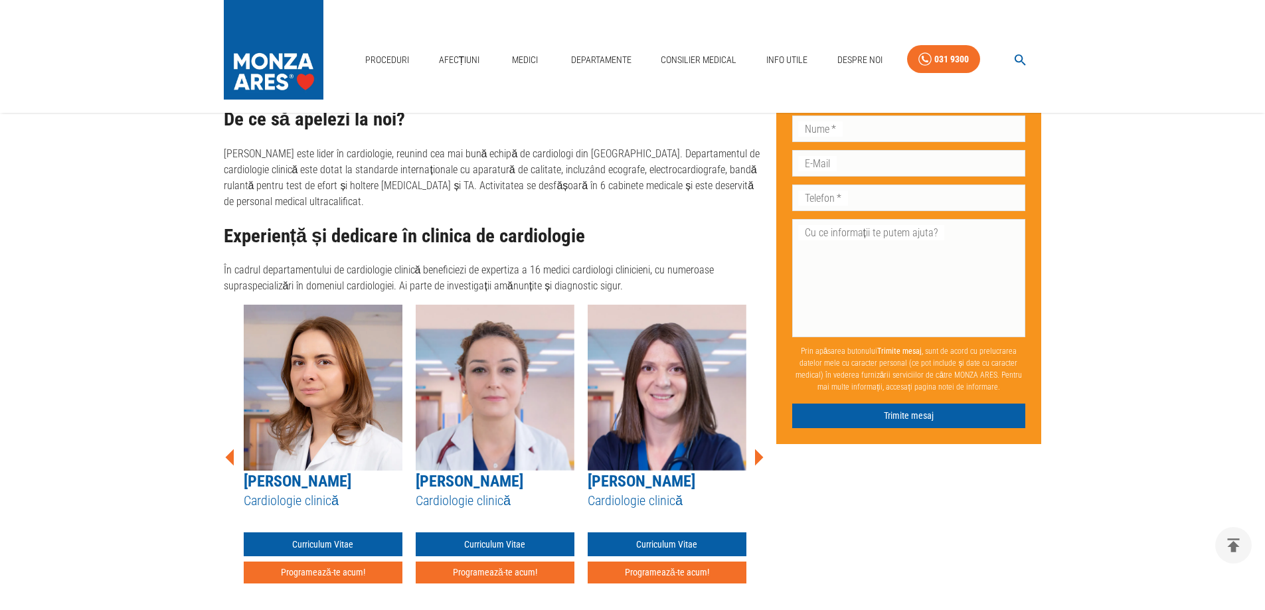
click at [759, 449] on icon at bounding box center [759, 457] width 9 height 17
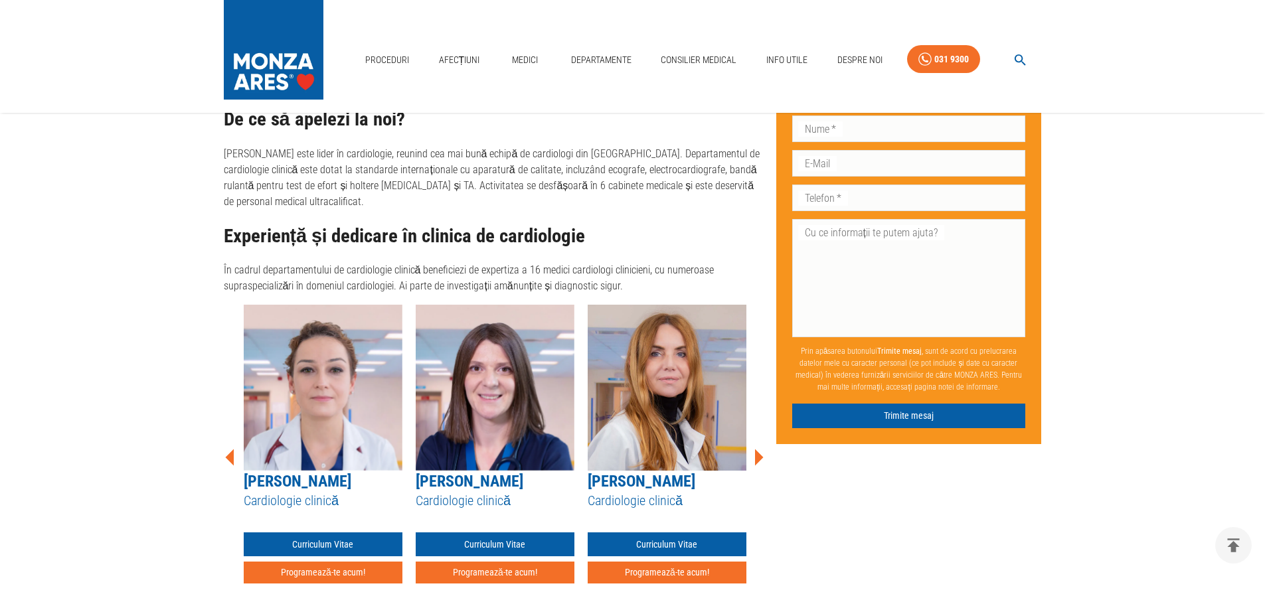
click at [759, 449] on icon at bounding box center [759, 457] width 9 height 17
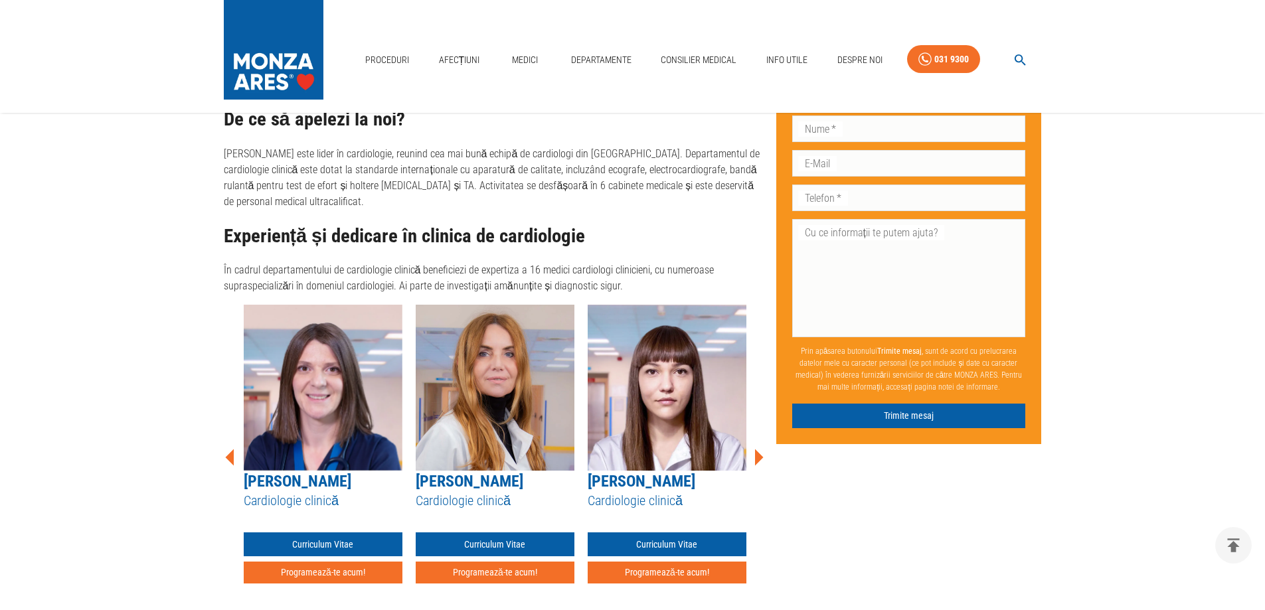
click at [759, 449] on icon at bounding box center [759, 457] width 9 height 17
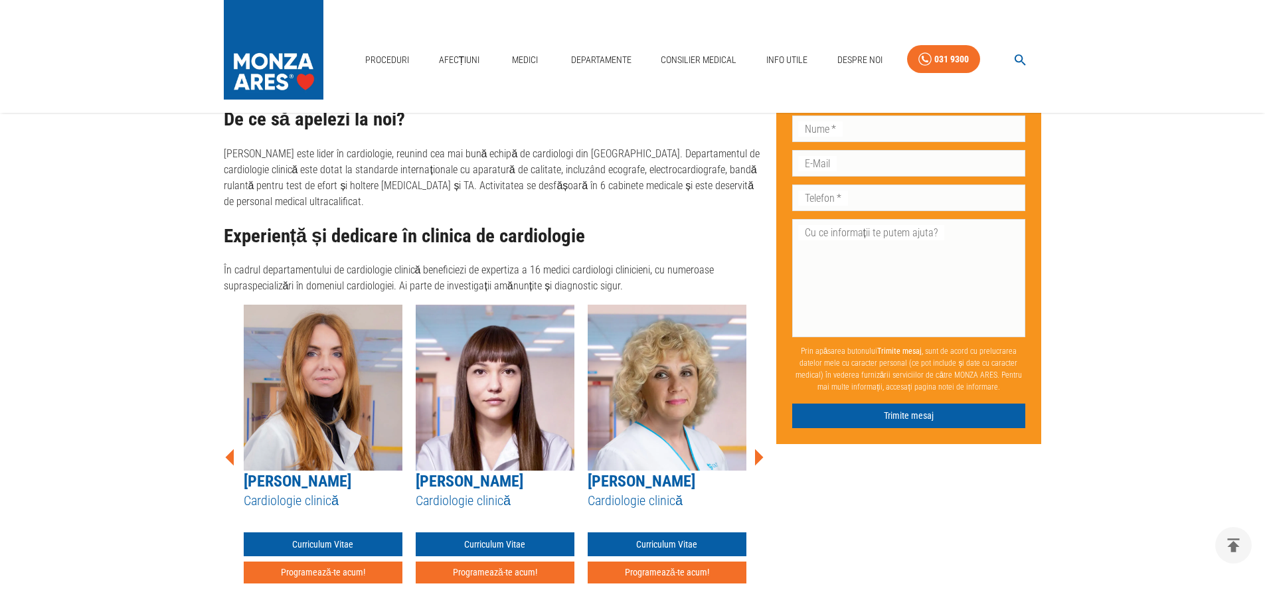
click at [759, 449] on icon at bounding box center [759, 457] width 9 height 17
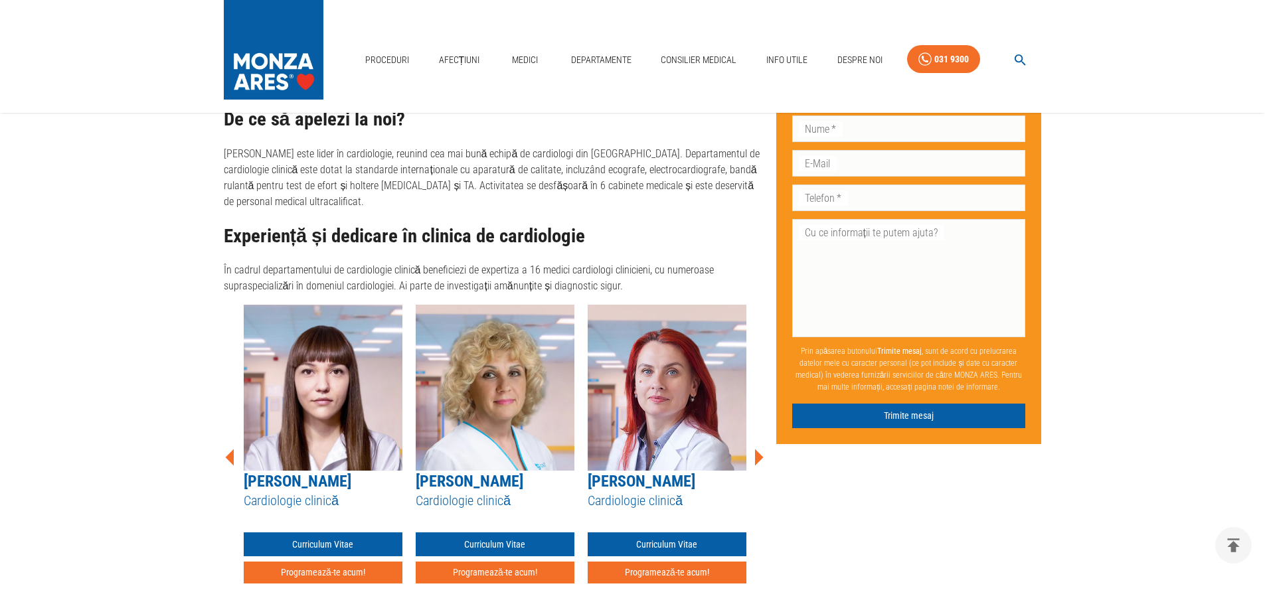
click at [759, 449] on icon at bounding box center [759, 457] width 9 height 17
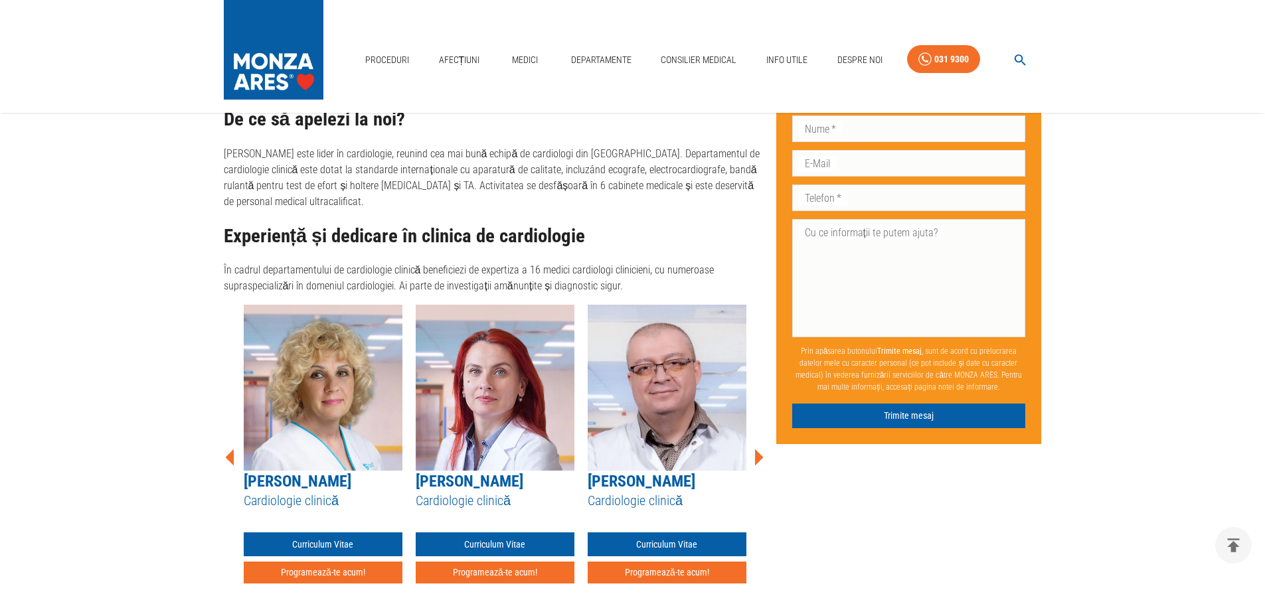
click at [759, 449] on icon at bounding box center [759, 457] width 9 height 17
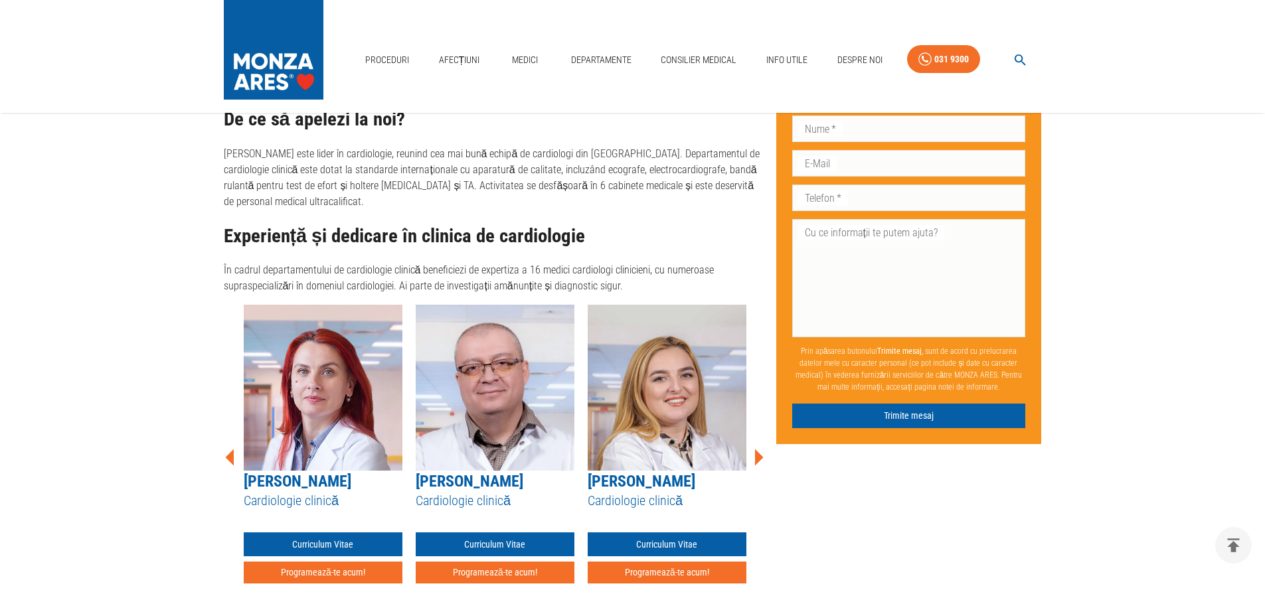
click at [759, 449] on icon at bounding box center [759, 457] width 9 height 17
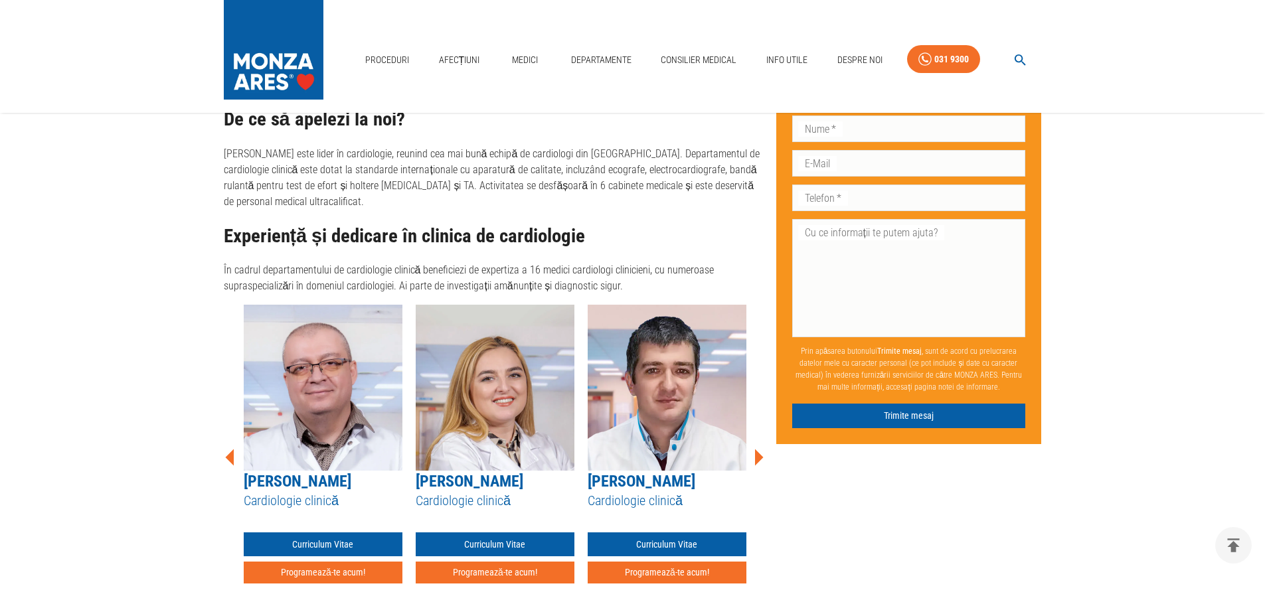
click at [759, 449] on icon at bounding box center [759, 457] width 9 height 17
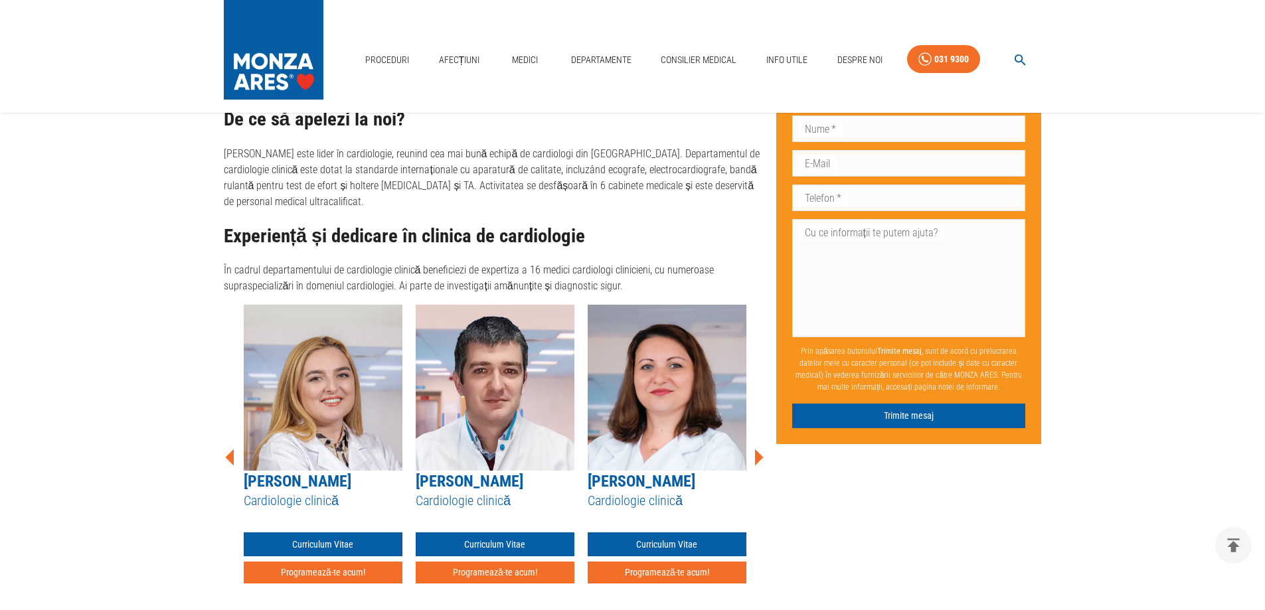
click at [759, 449] on icon at bounding box center [759, 457] width 9 height 17
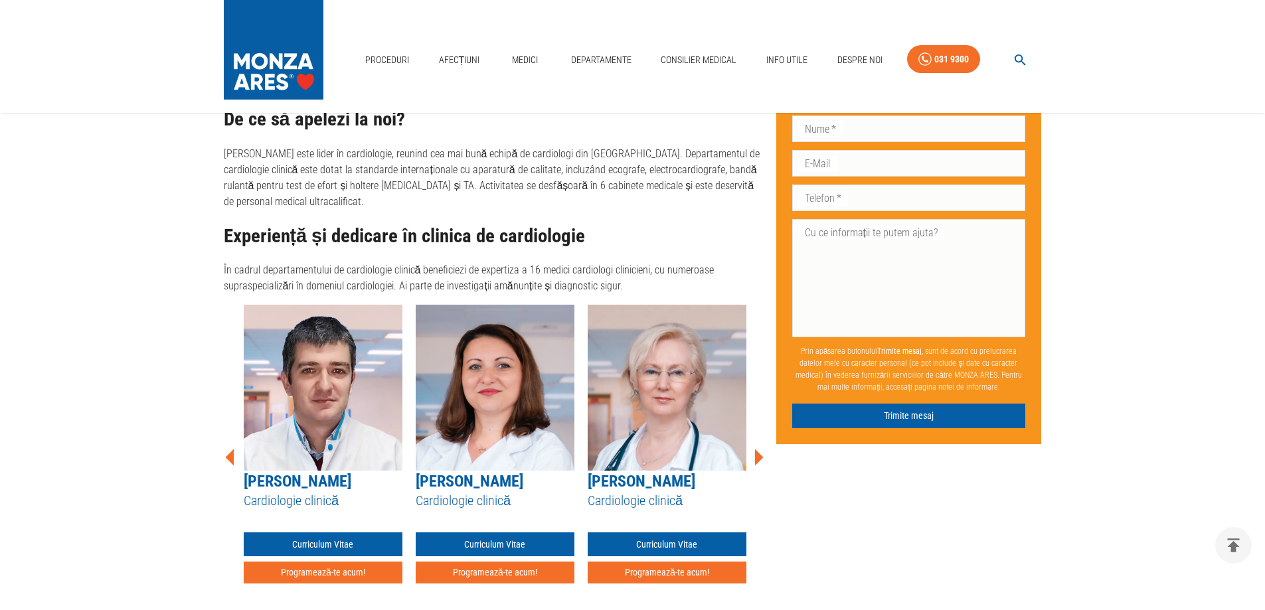
click at [759, 449] on icon at bounding box center [759, 457] width 9 height 17
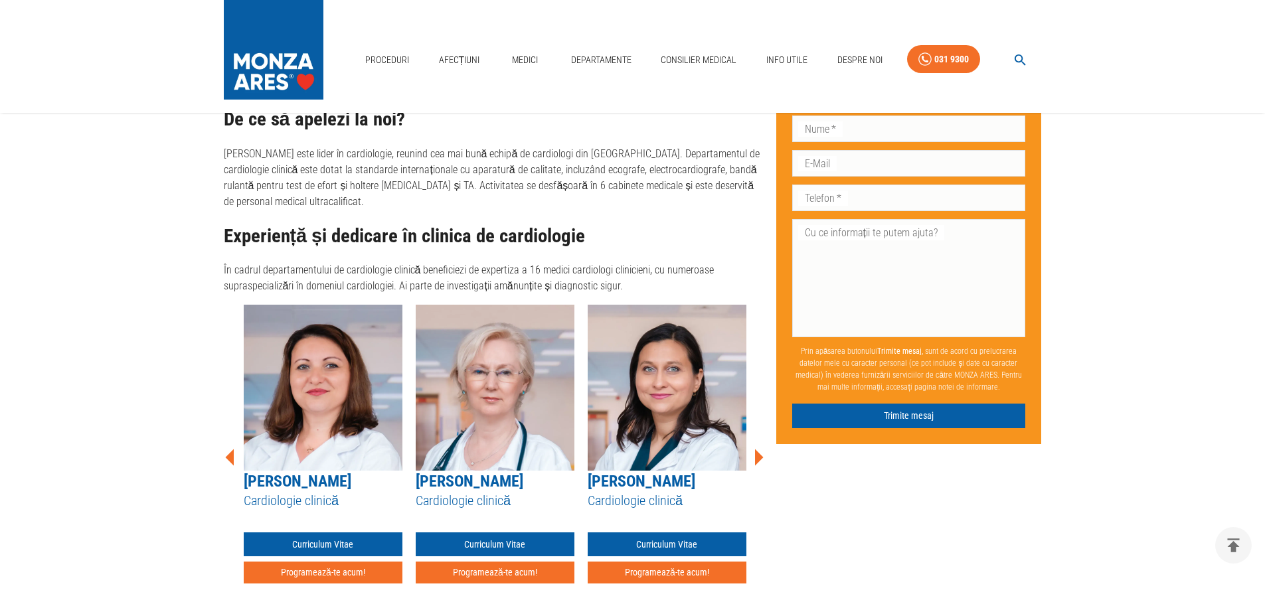
click at [759, 449] on icon at bounding box center [759, 457] width 9 height 17
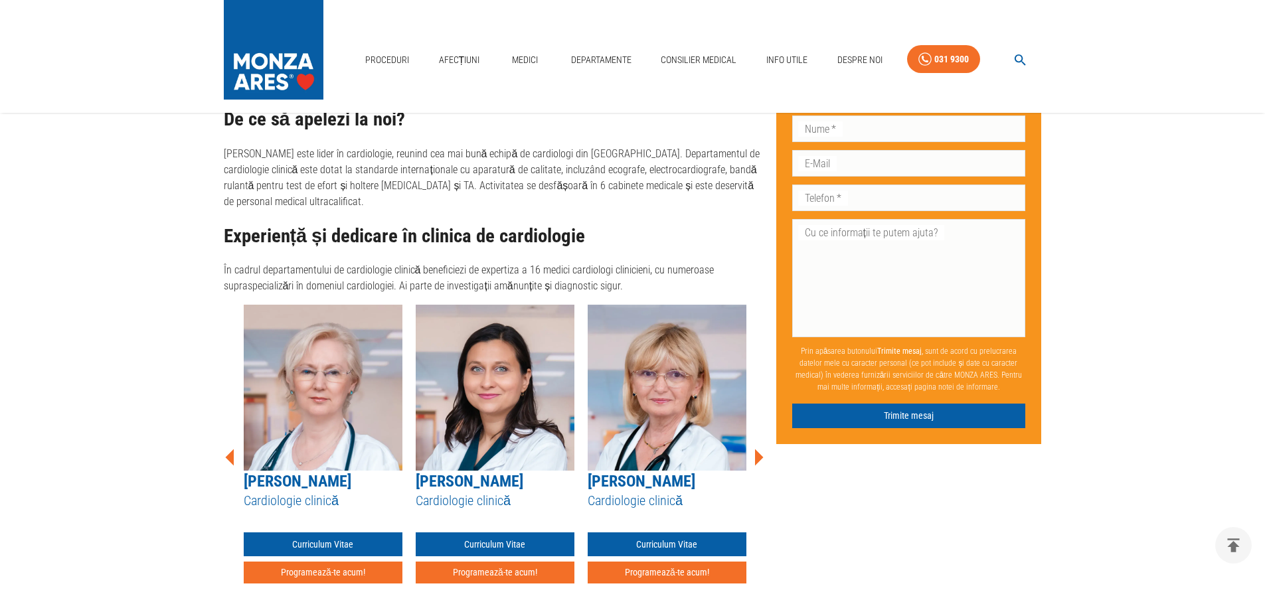
click at [759, 449] on icon at bounding box center [759, 457] width 9 height 17
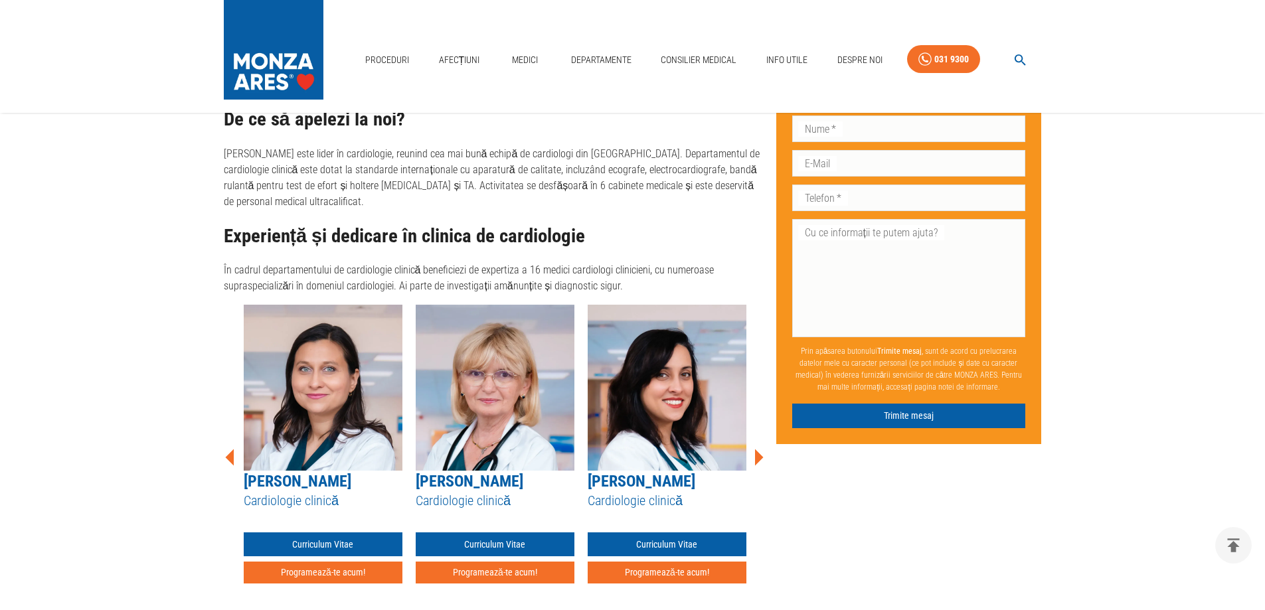
click at [759, 449] on icon at bounding box center [759, 457] width 9 height 17
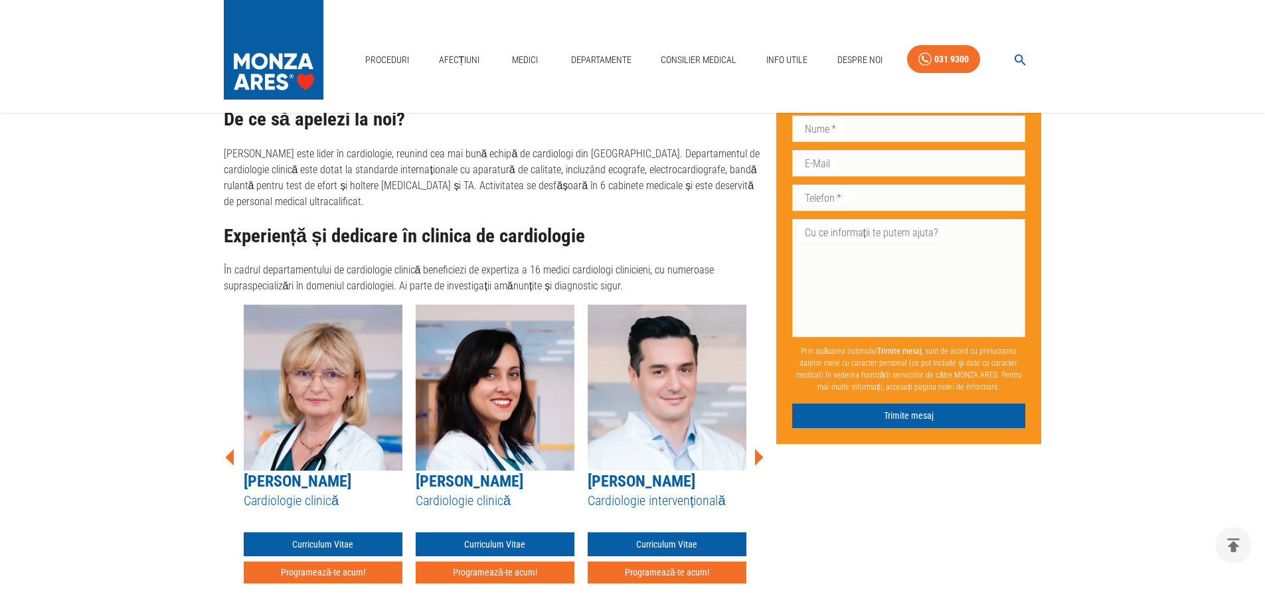
click at [759, 449] on icon at bounding box center [759, 457] width 9 height 17
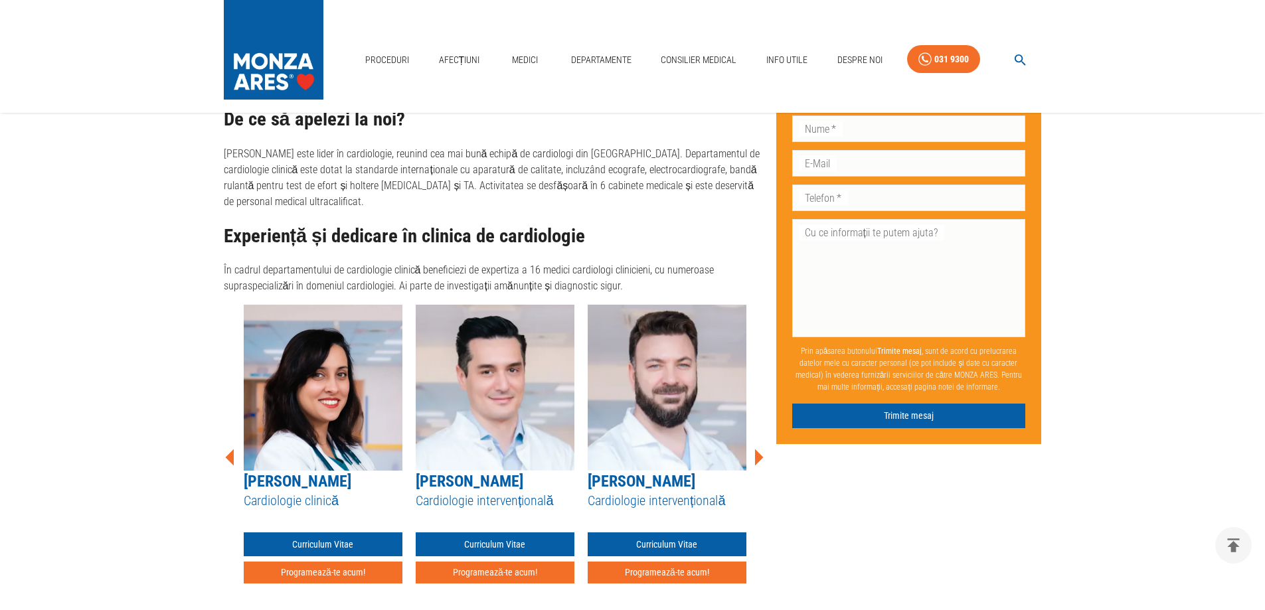
click at [233, 449] on icon at bounding box center [229, 457] width 9 height 17
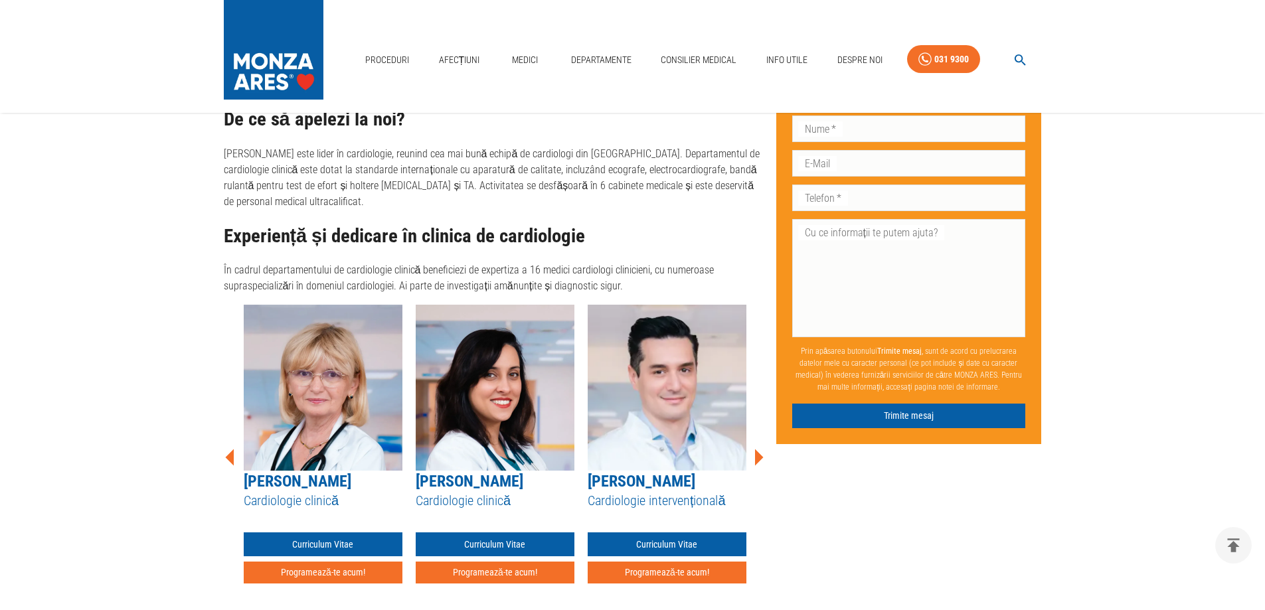
click at [233, 449] on icon at bounding box center [229, 457] width 9 height 17
click at [281, 477] on link "[PERSON_NAME]" at bounding box center [298, 481] width 108 height 19
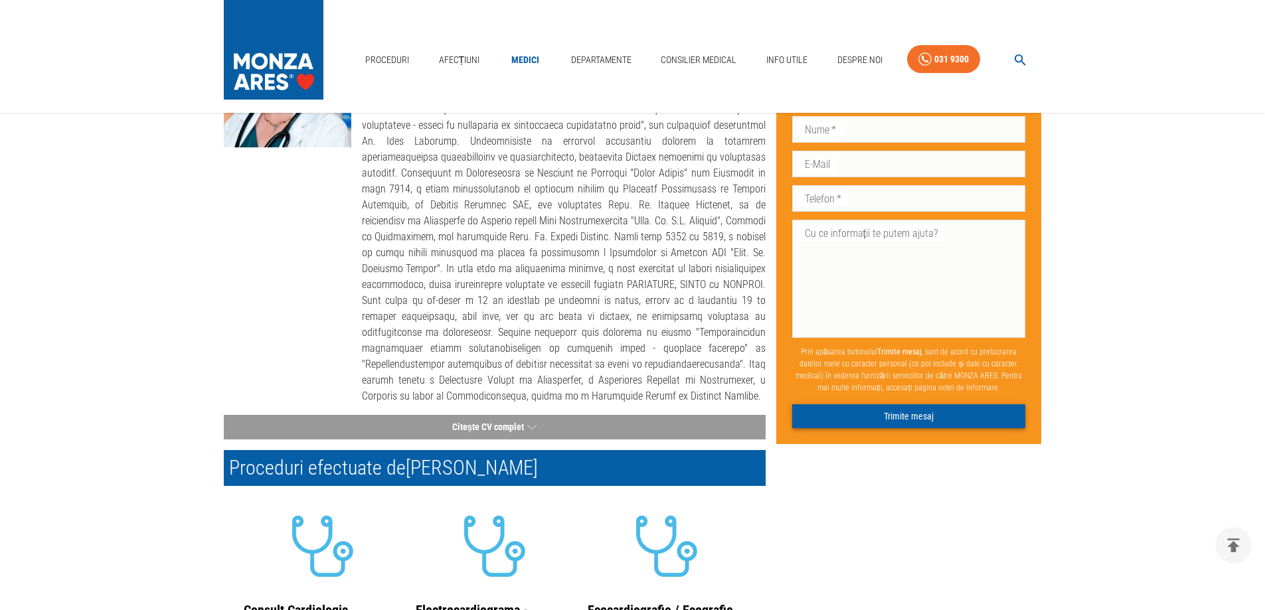
scroll to position [199, 0]
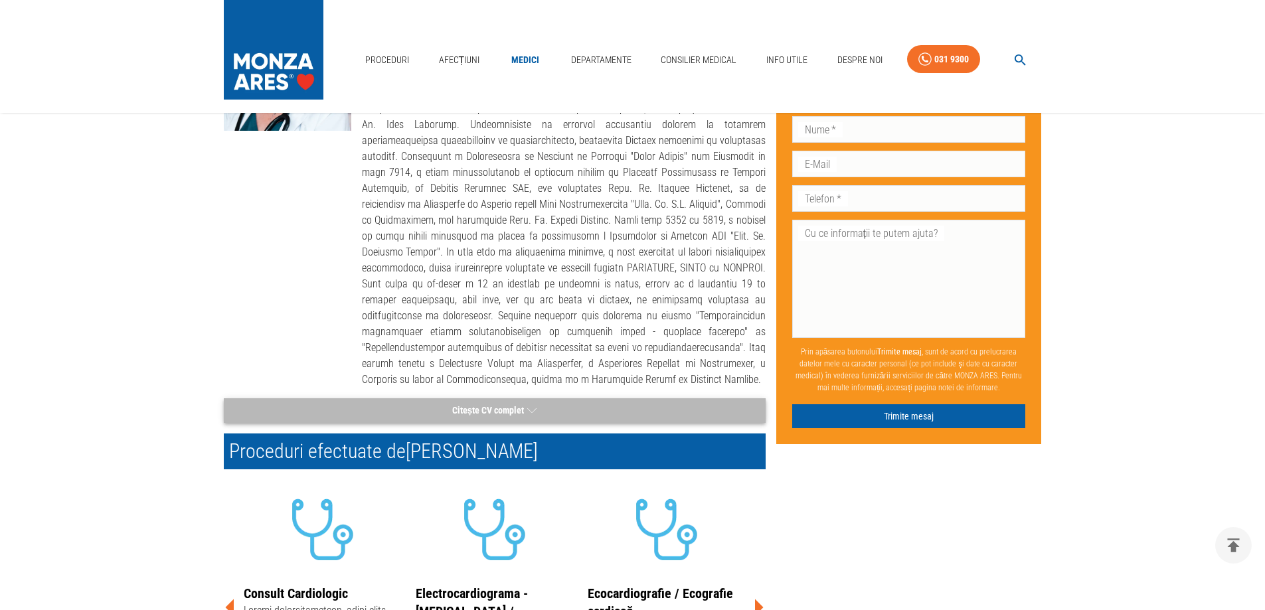
click at [527, 403] on icon "button" at bounding box center [531, 411] width 9 height 17
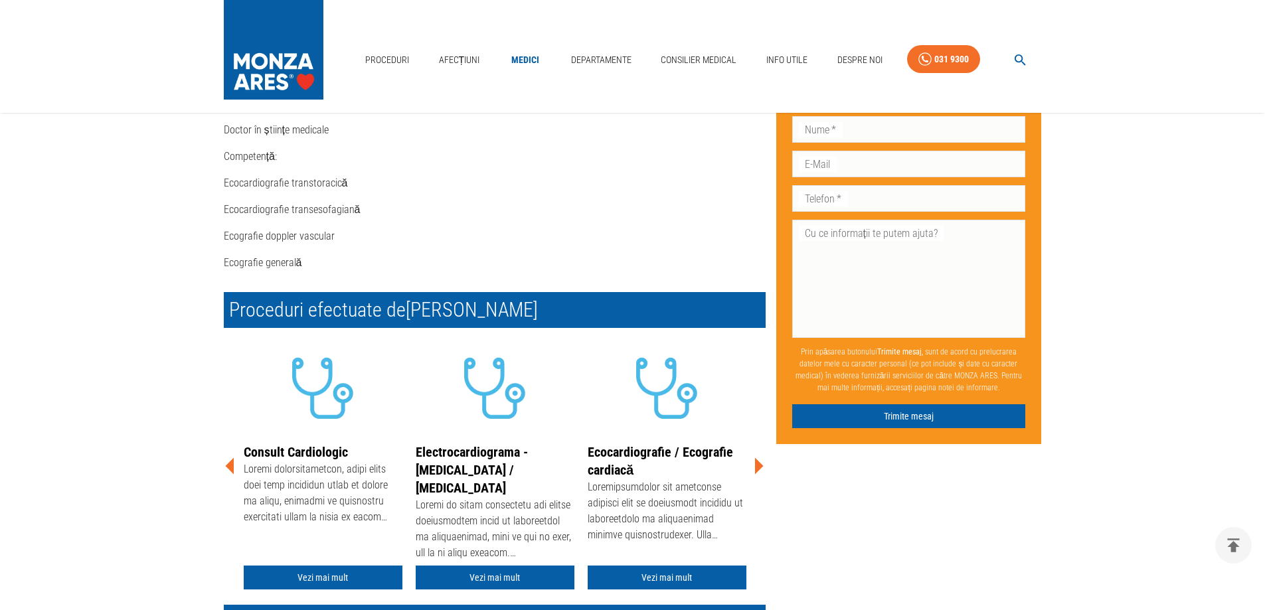
scroll to position [598, 0]
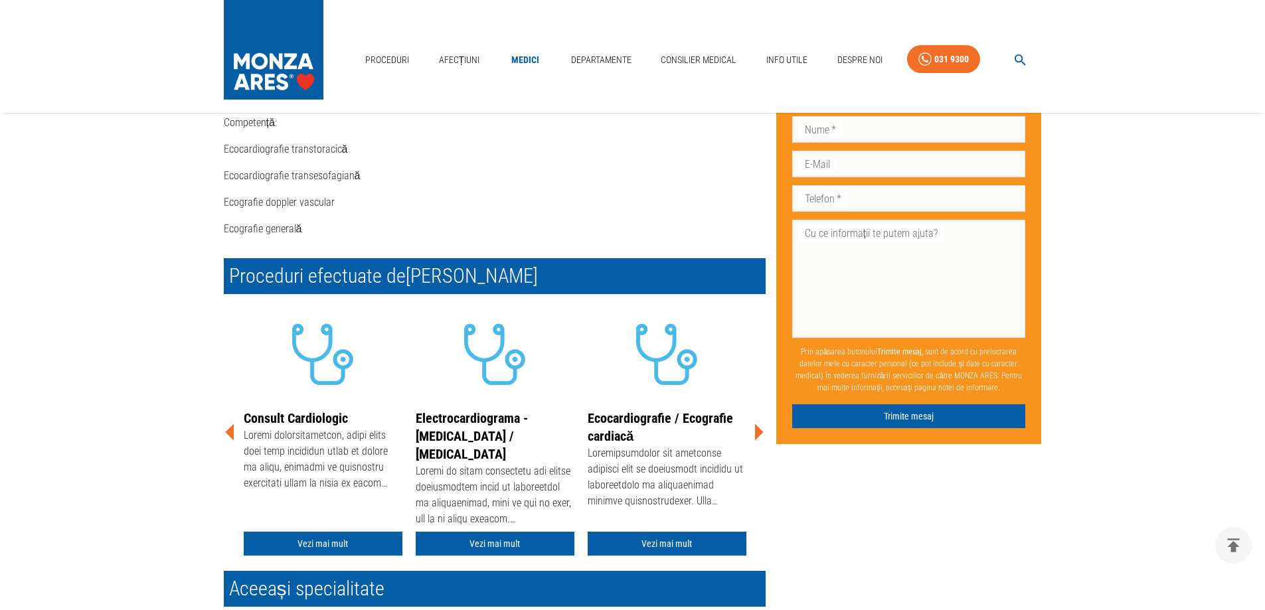
click at [336, 532] on link "Vezi mai mult" at bounding box center [323, 544] width 159 height 25
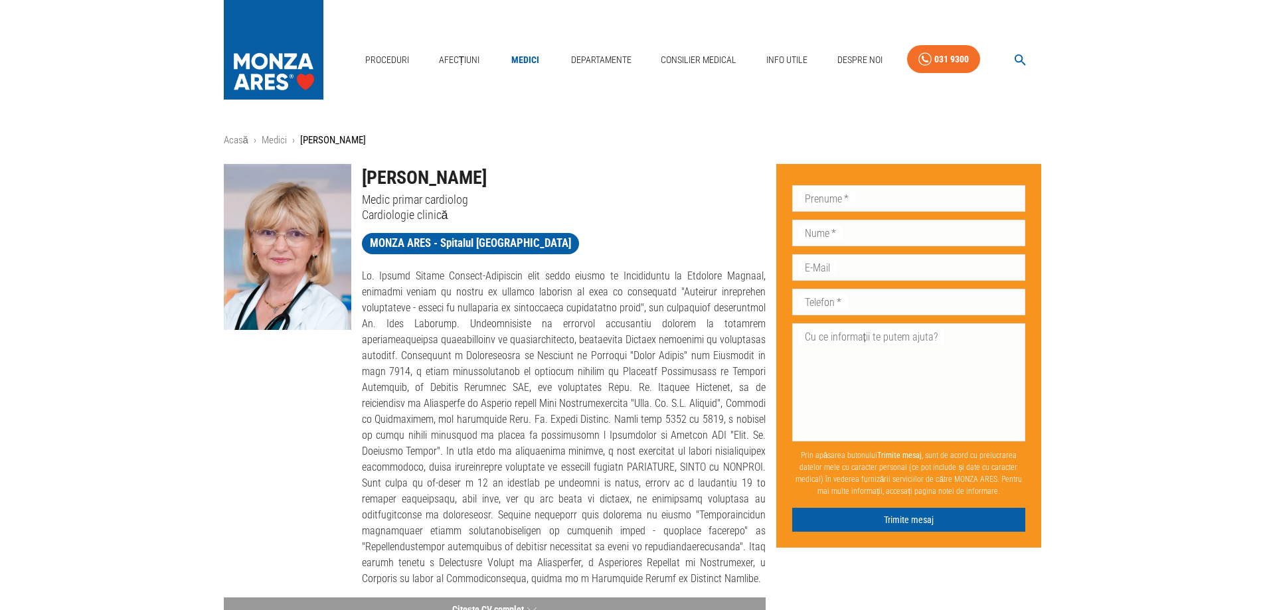
drag, startPoint x: 361, startPoint y: 177, endPoint x: 660, endPoint y: 189, distance: 299.2
click at [660, 189] on div "Dr. Carmen Roxana Ionașcu-Fometescu Medic primar cardiolog Cardiologie clinică" at bounding box center [558, 187] width 415 height 69
copy h1 "[PERSON_NAME]"
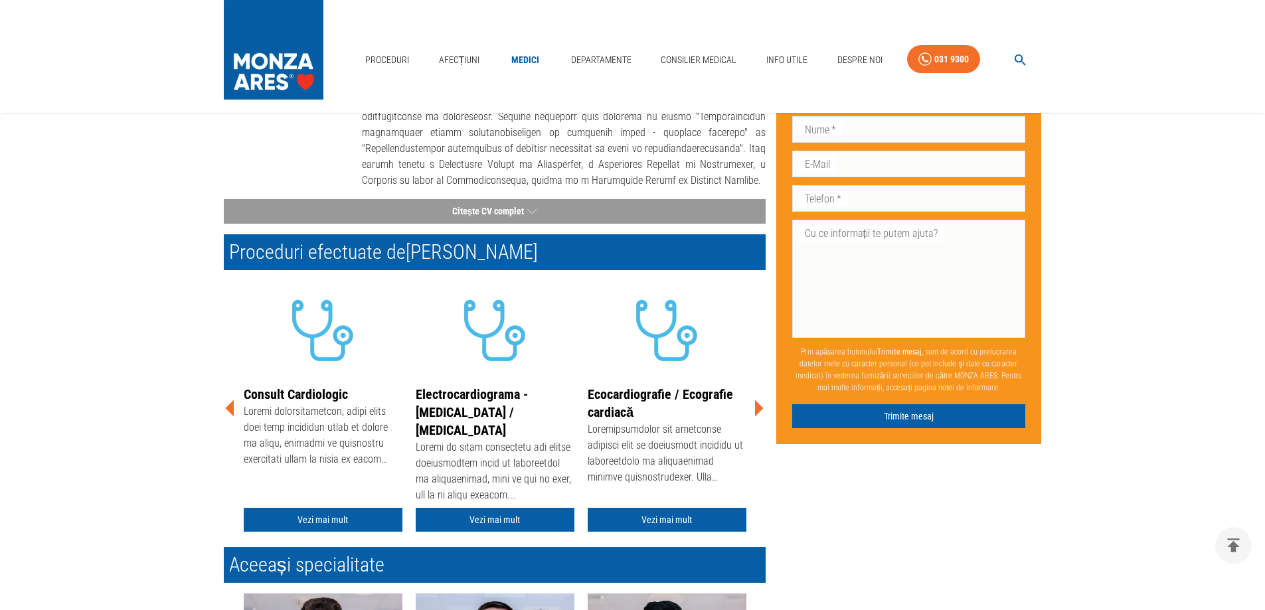
scroll to position [465, 0]
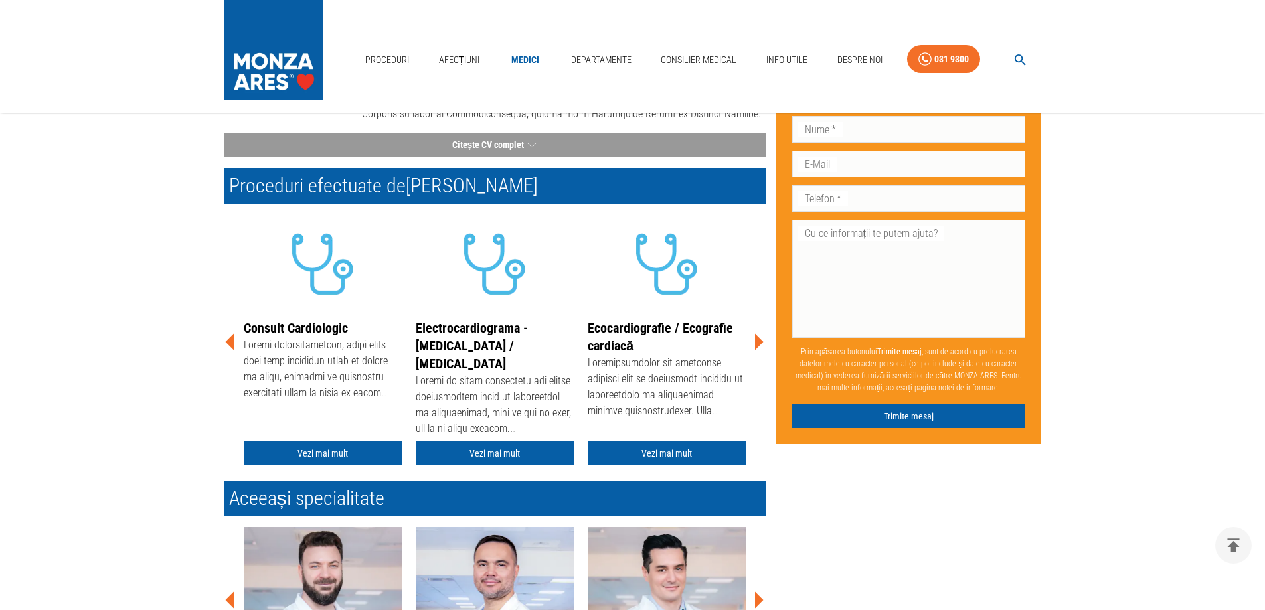
click at [761, 334] on icon at bounding box center [759, 342] width 9 height 17
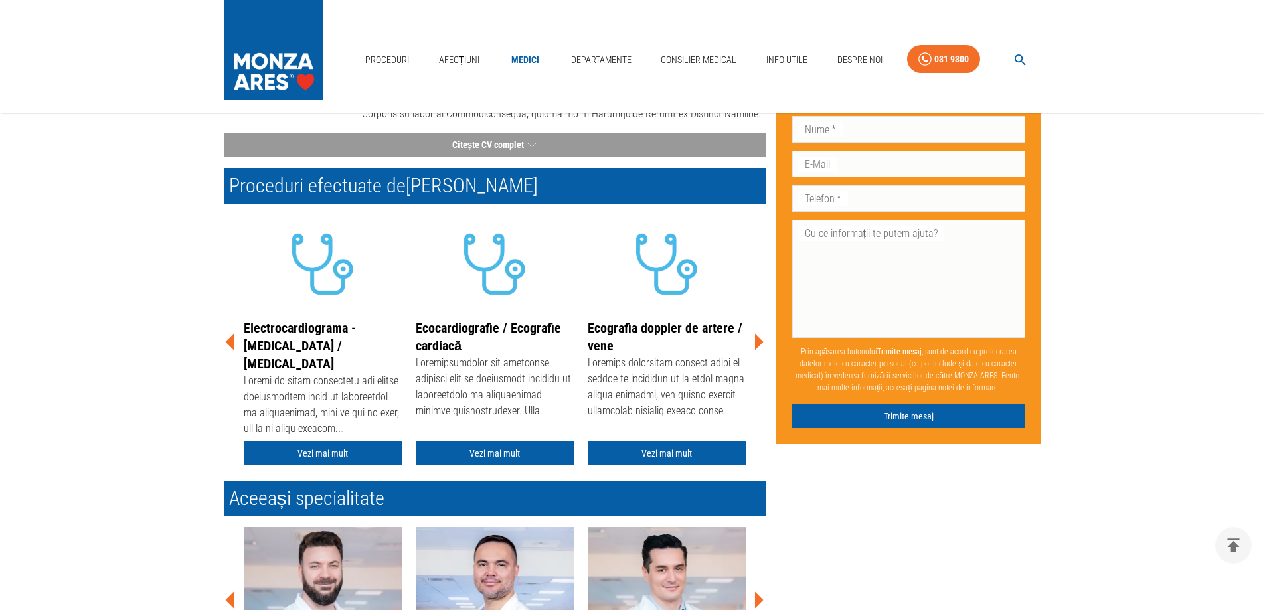
click at [761, 334] on icon at bounding box center [759, 342] width 9 height 17
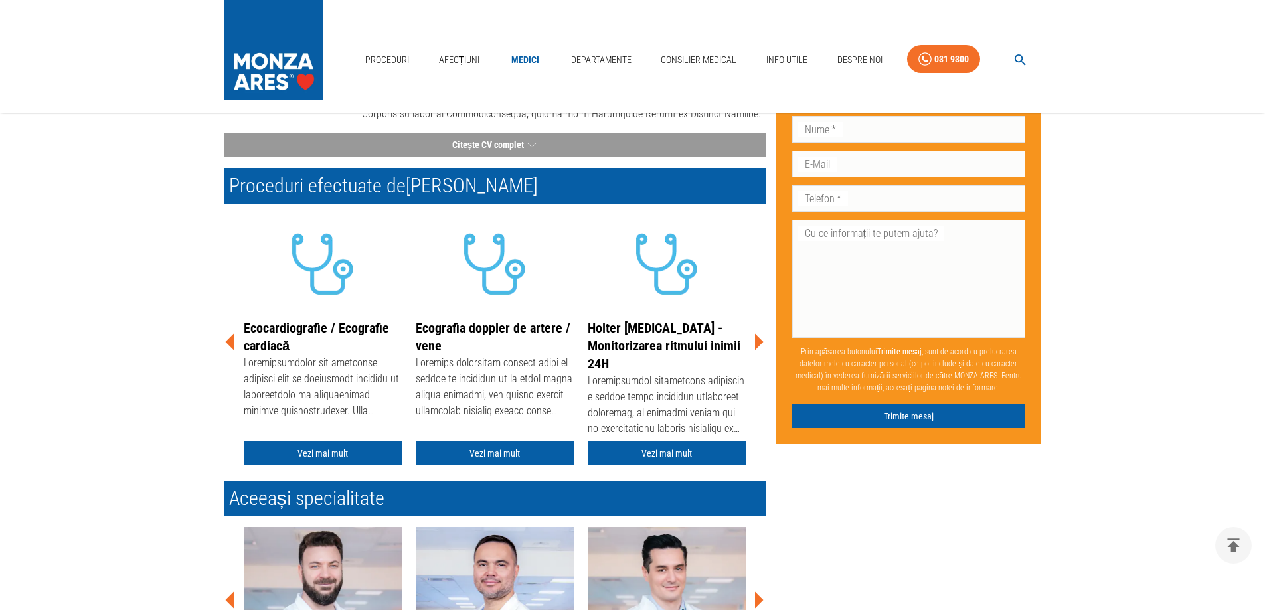
click at [761, 334] on icon at bounding box center [759, 342] width 9 height 17
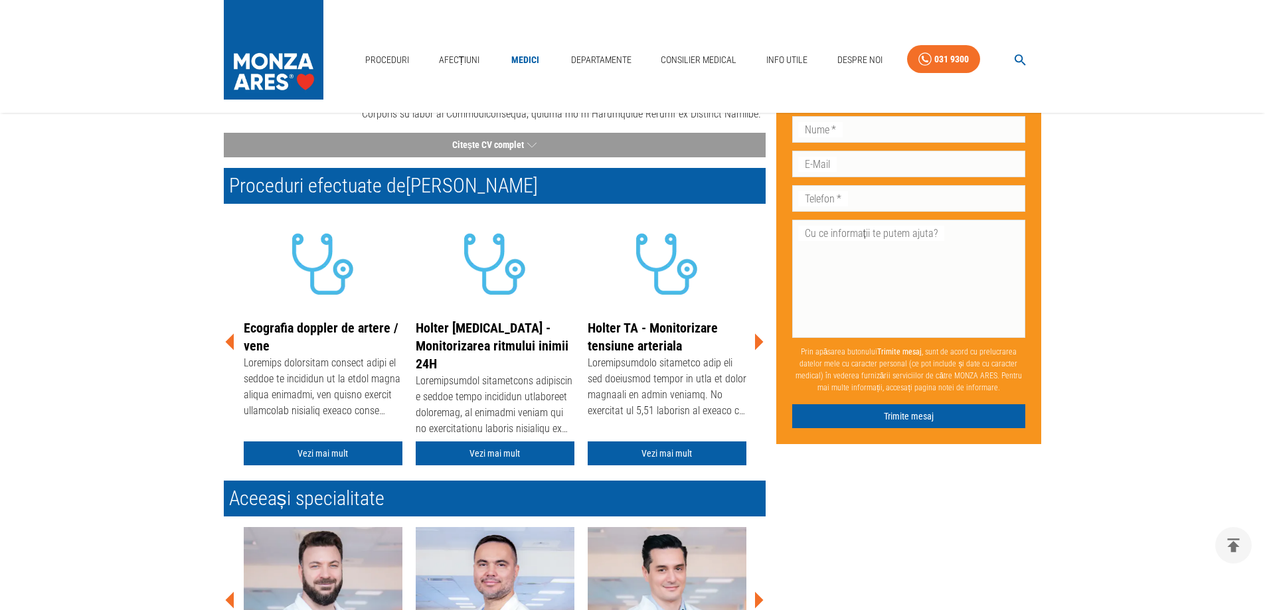
click at [761, 334] on icon at bounding box center [759, 342] width 9 height 17
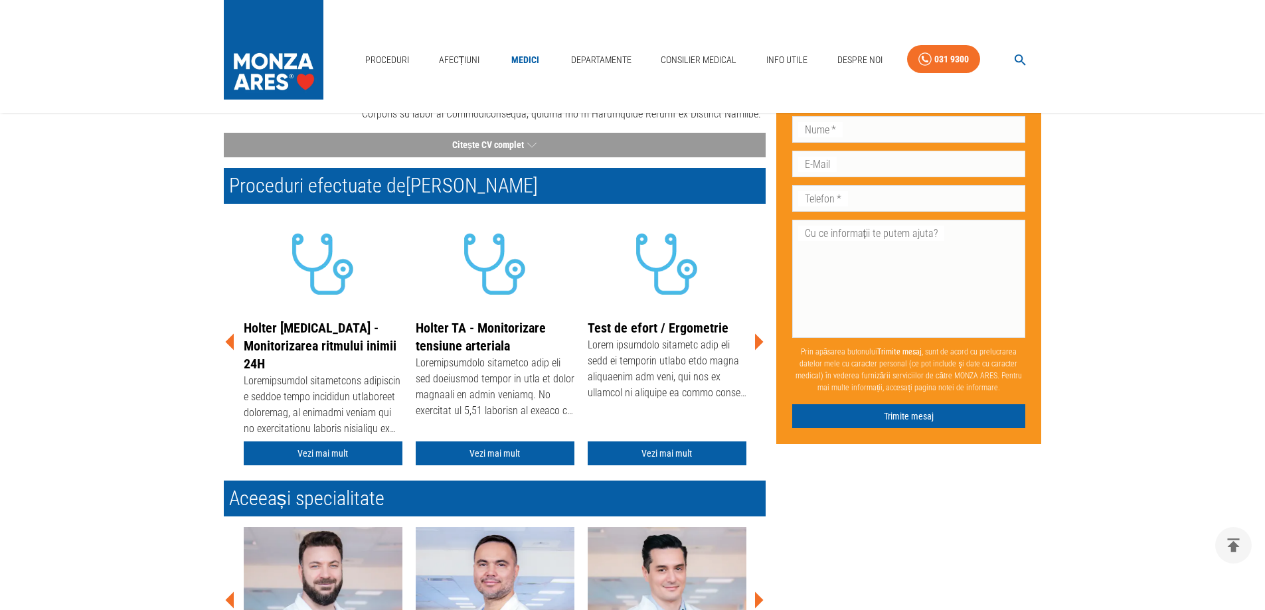
click at [761, 334] on icon at bounding box center [759, 342] width 9 height 17
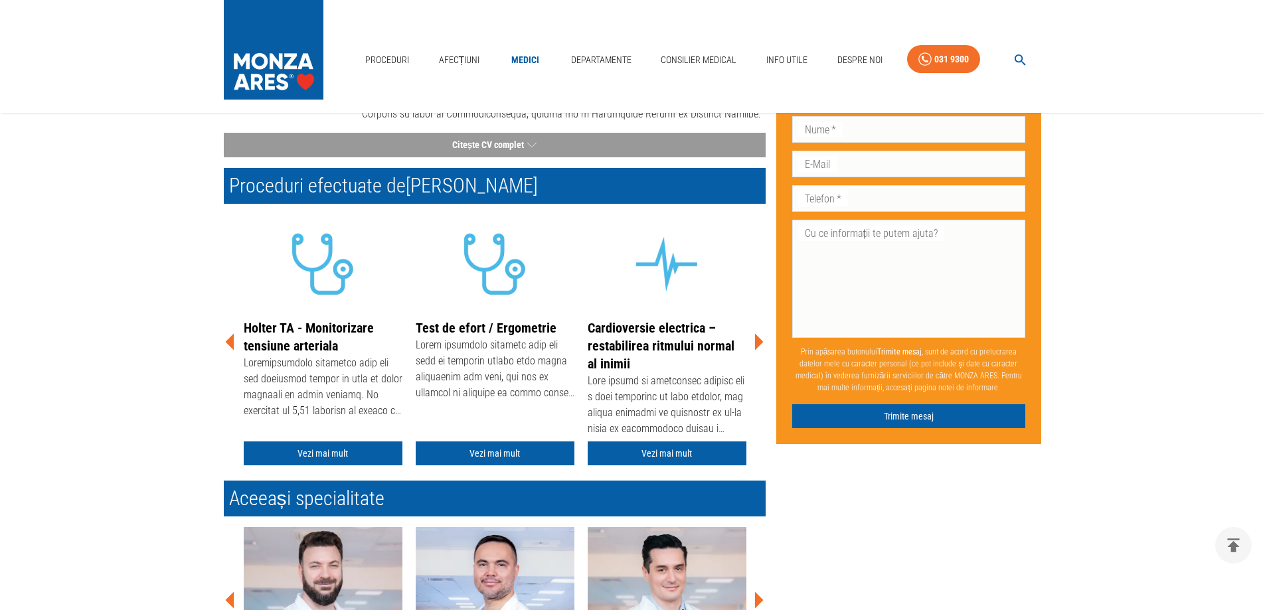
click at [761, 334] on icon at bounding box center [759, 342] width 9 height 17
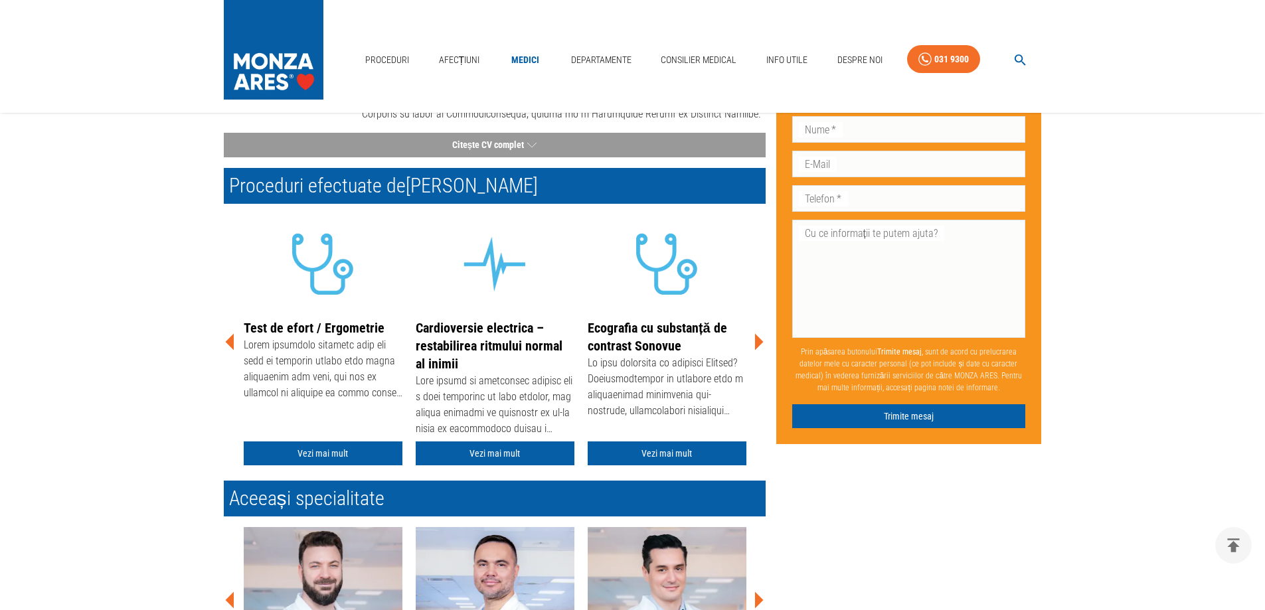
click at [761, 334] on icon at bounding box center [759, 342] width 9 height 17
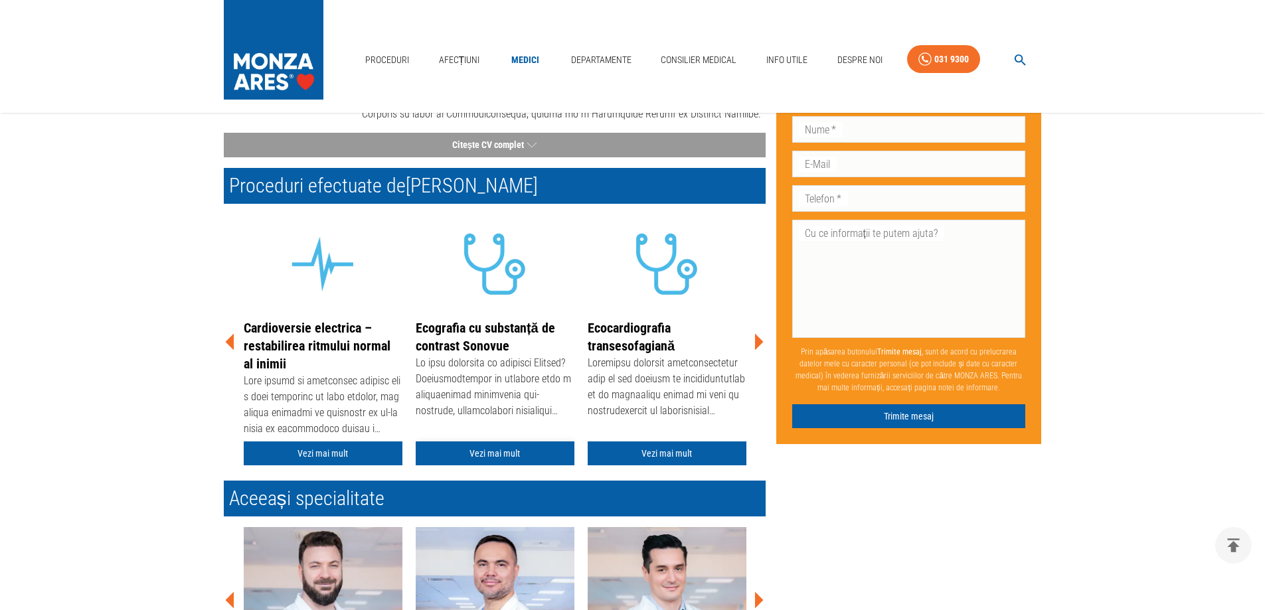
click at [488, 442] on link "Vezi mai mult" at bounding box center [495, 454] width 159 height 25
